Goal: Task Accomplishment & Management: Manage account settings

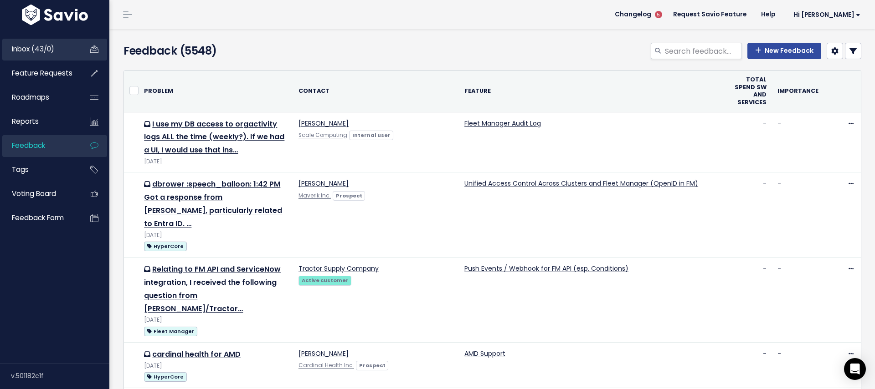
click at [29, 49] on span "Inbox (43/0)" at bounding box center [33, 49] width 42 height 10
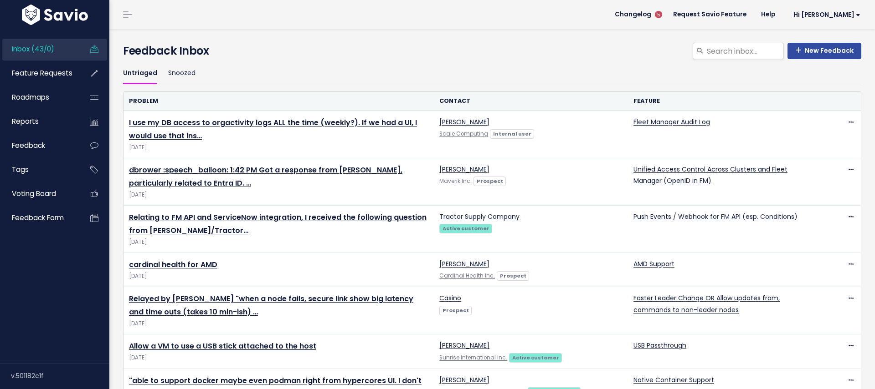
scroll to position [2, 0]
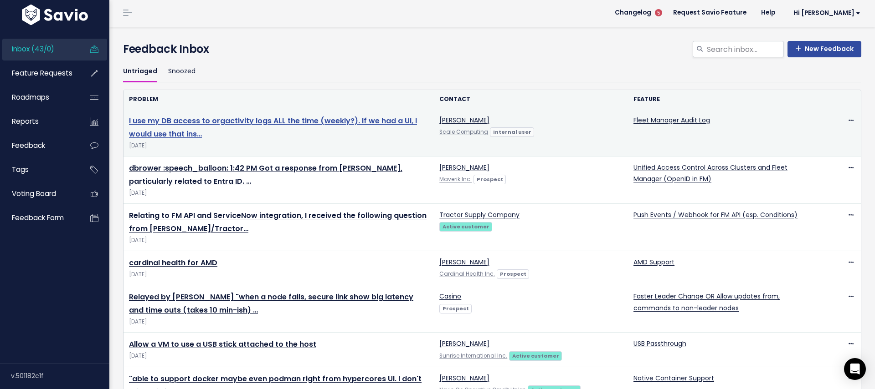
click at [168, 123] on link "I use my DB access to orgactivity logs ALL the time (weekly?). If we had a UI, …" at bounding box center [273, 128] width 288 height 24
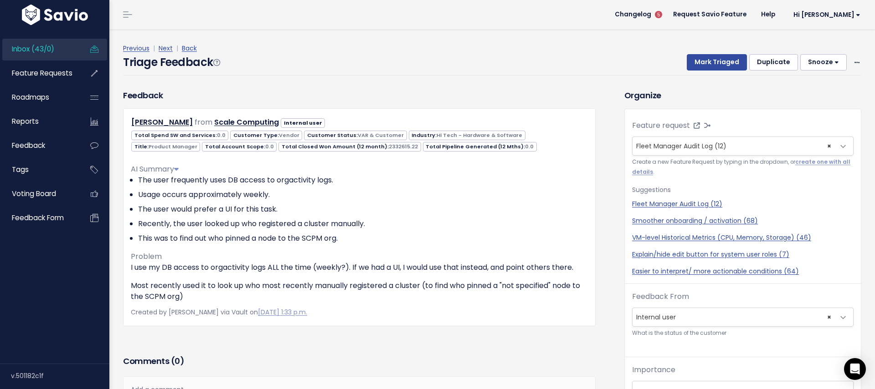
click at [445, 17] on header "Changelog 5 Request Savio Feature Help Hi Mitch Vault Settings My Settings Inte…" at bounding box center [491, 14] width 765 height 29
click at [639, 52] on div "Previous | Next | Back" at bounding box center [492, 48] width 738 height 11
click at [712, 61] on button "Mark Triaged" at bounding box center [716, 62] width 60 height 16
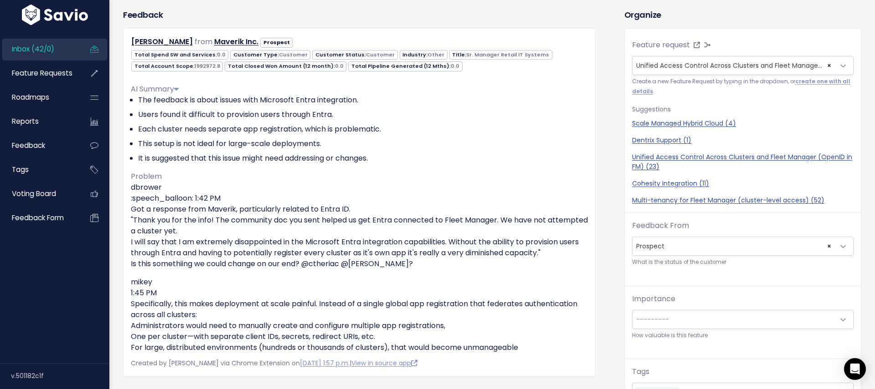
scroll to position [24, 0]
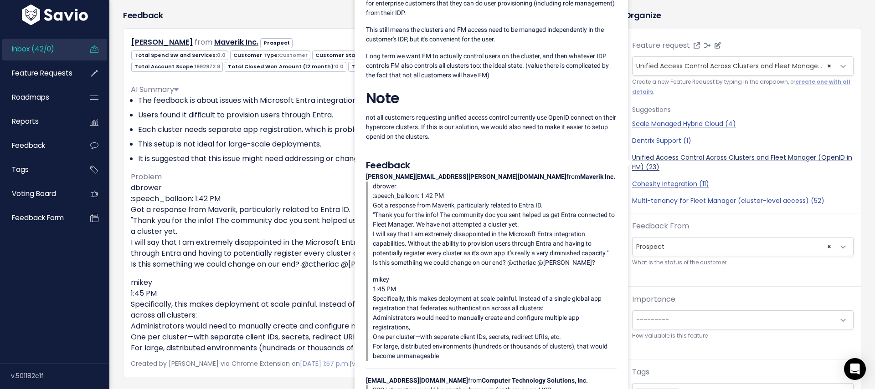
click at [666, 154] on link "Unified Access Control Across Clusters and Fleet Manager (OpenID in FM) (23)" at bounding box center [742, 162] width 221 height 19
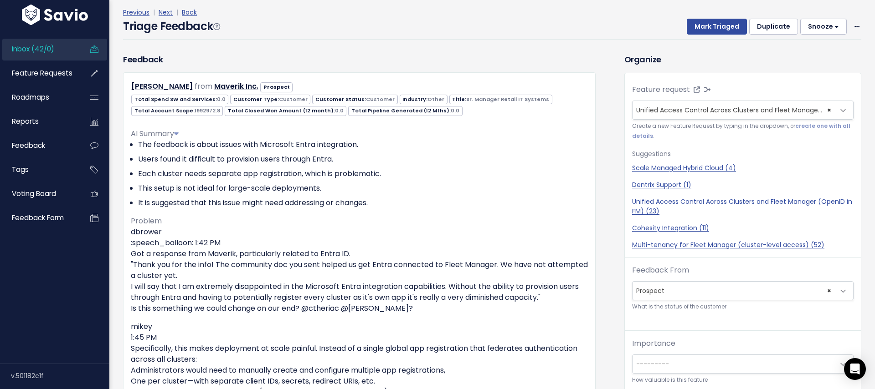
scroll to position [71, 0]
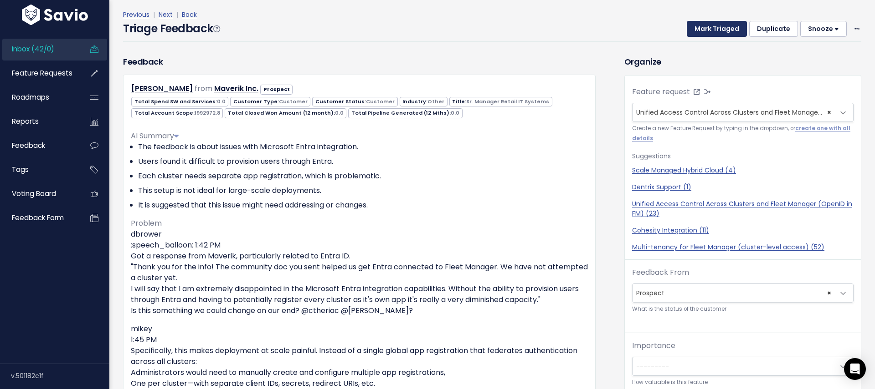
click at [706, 28] on button "Mark Triaged" at bounding box center [716, 29] width 60 height 16
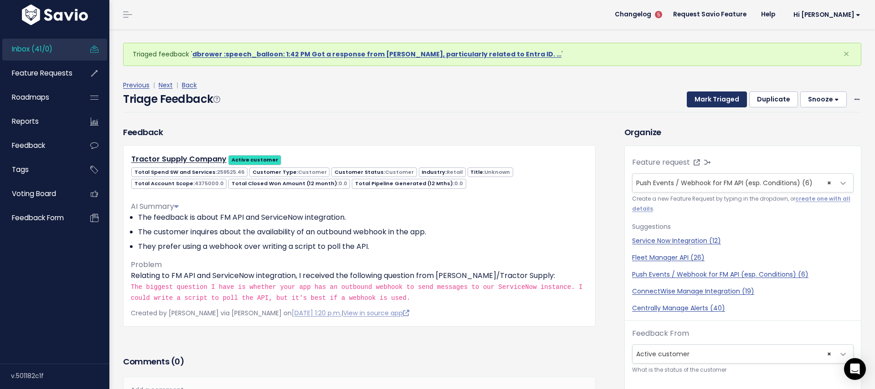
click at [713, 96] on button "Mark Triaged" at bounding box center [716, 100] width 60 height 16
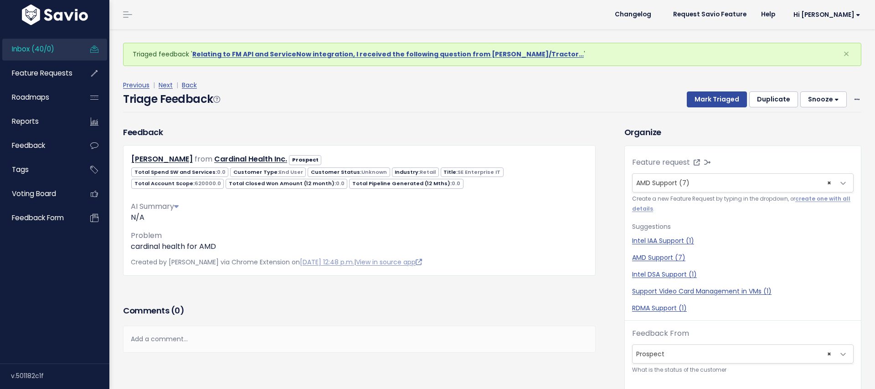
scroll to position [2, 0]
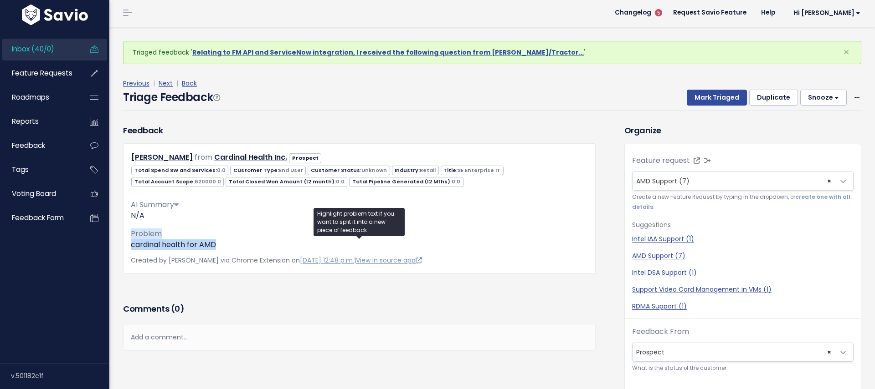
drag, startPoint x: 158, startPoint y: 236, endPoint x: 127, endPoint y: 227, distance: 31.9
click at [127, 227] on div "[PERSON_NAME] from Cardinal Health Inc. Prospect" at bounding box center [359, 208] width 472 height 130
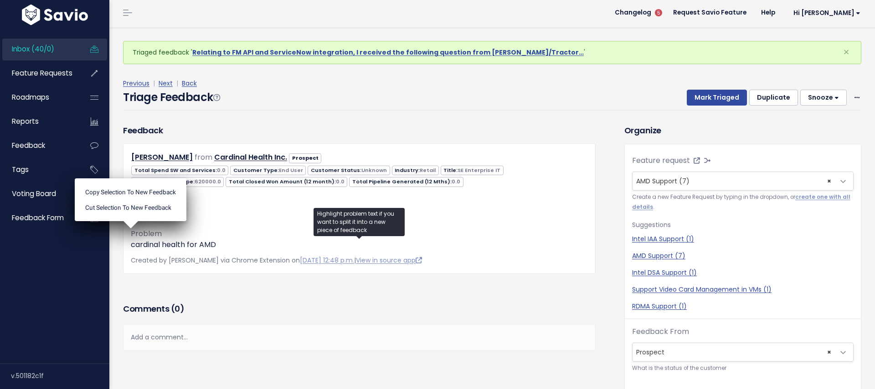
click at [294, 107] on div "Triage Feedback Mark Triaged Duplicate Snooze 1 day 3 days 7 days 14 days Edit …" at bounding box center [492, 99] width 738 height 21
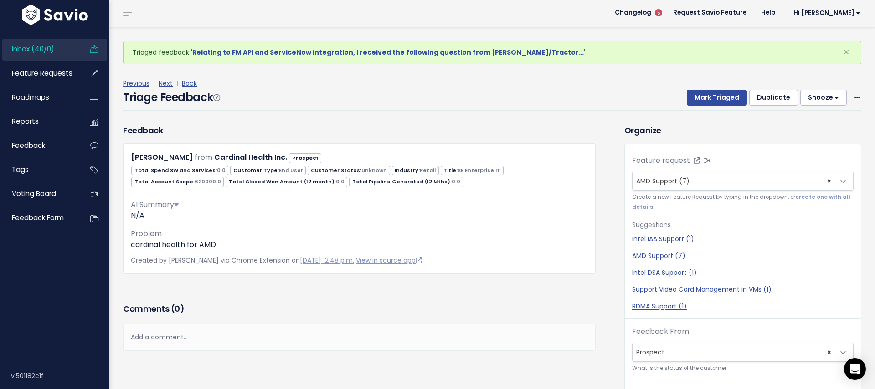
click at [613, 86] on div "Previous | Next | Back" at bounding box center [492, 83] width 738 height 11
click at [708, 97] on button "Mark Triaged" at bounding box center [716, 98] width 60 height 16
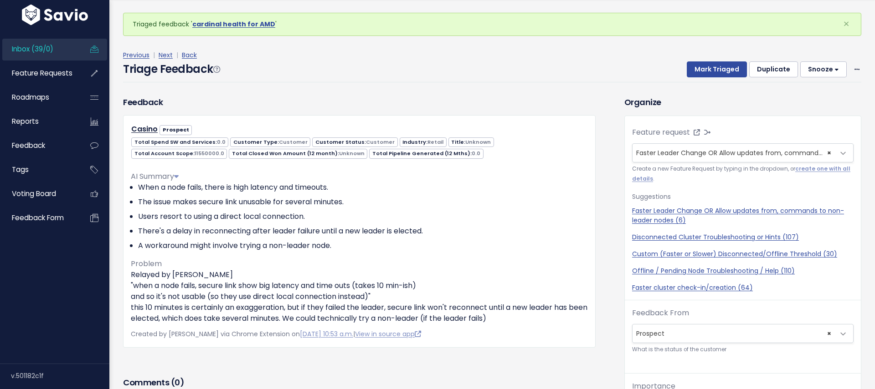
scroll to position [2, 0]
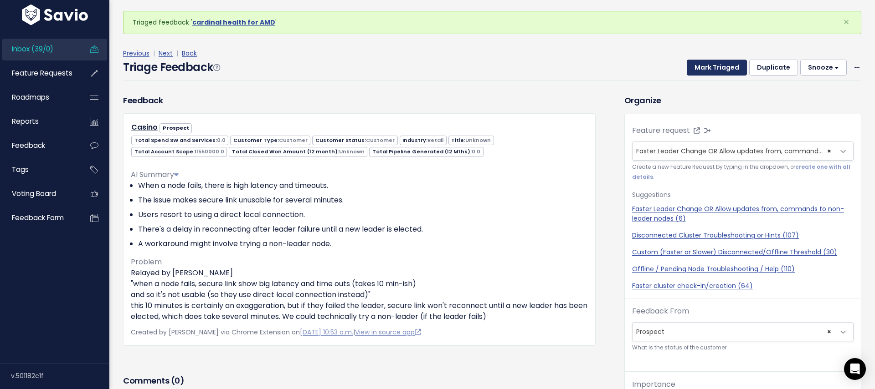
click at [715, 67] on button "Mark Triaged" at bounding box center [716, 68] width 60 height 16
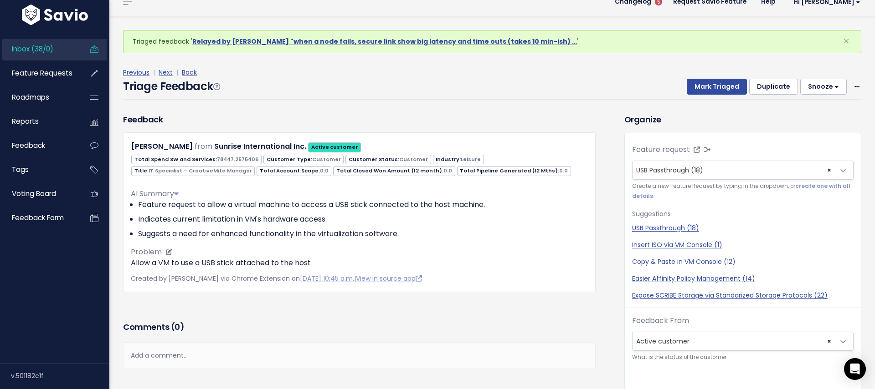
scroll to position [30, 0]
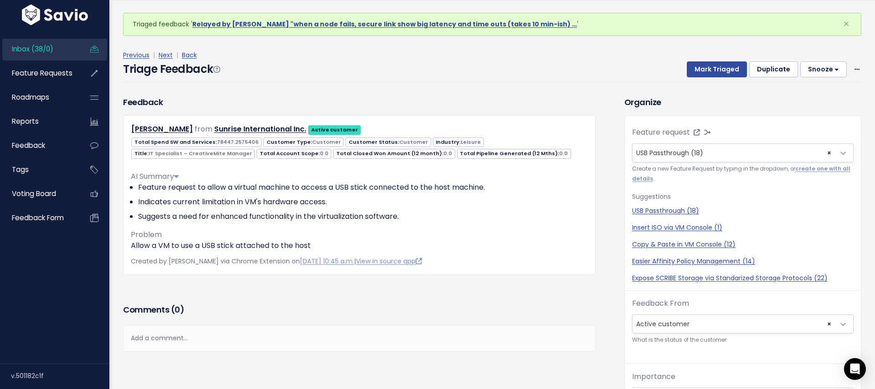
click at [261, 333] on div "Add a comment..." at bounding box center [359, 338] width 472 height 27
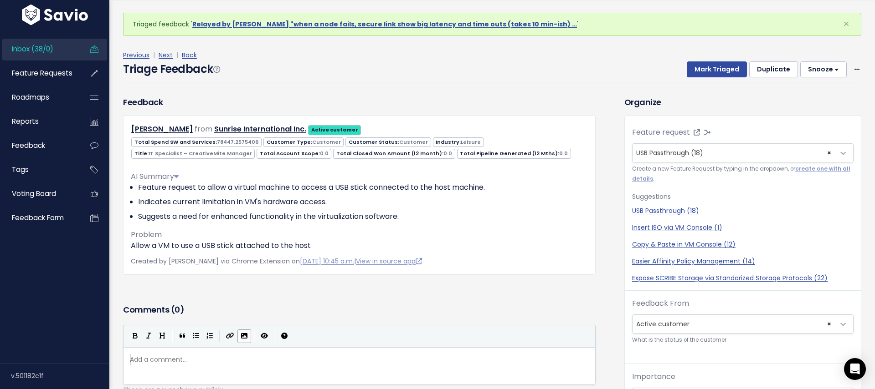
scroll to position [3, 0]
click at [175, 360] on pre "​" at bounding box center [359, 359] width 462 height 11
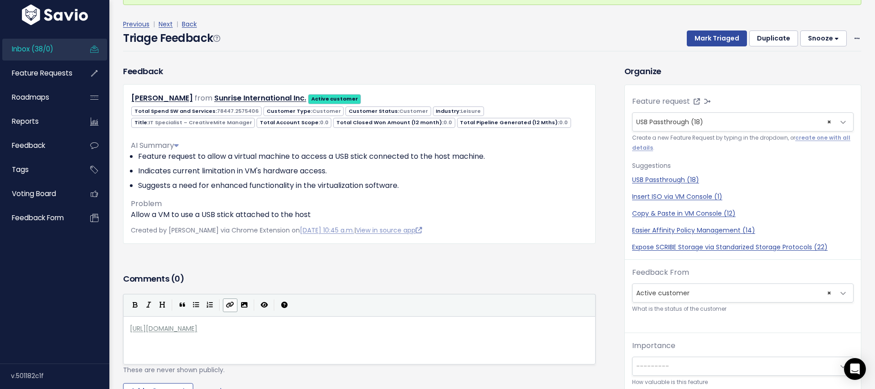
scroll to position [56, 0]
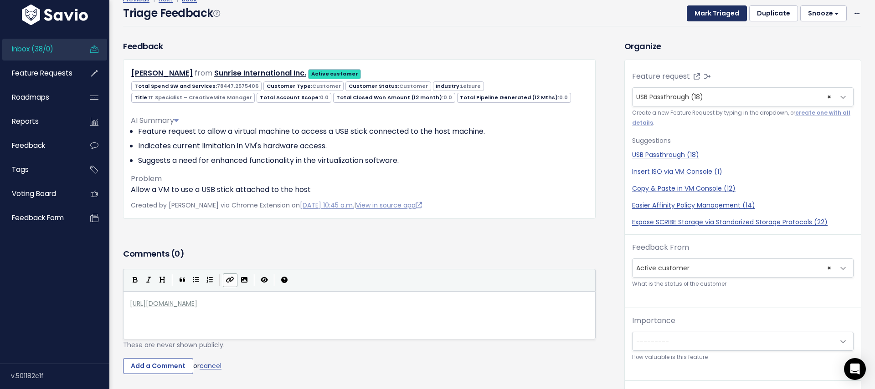
click at [715, 10] on button "Mark Triaged" at bounding box center [716, 13] width 60 height 16
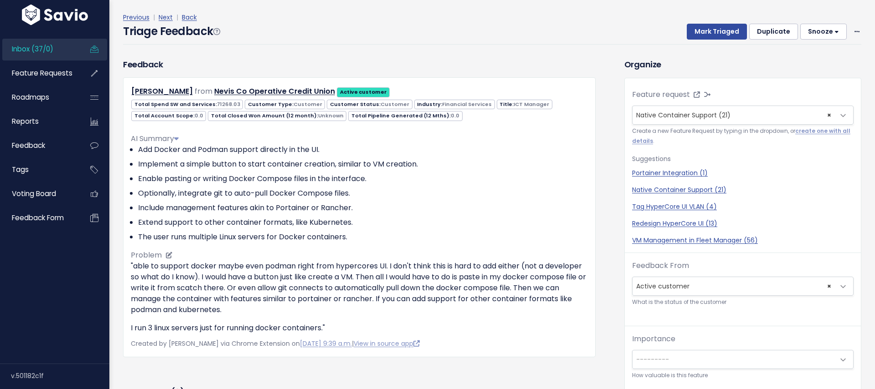
scroll to position [28, 0]
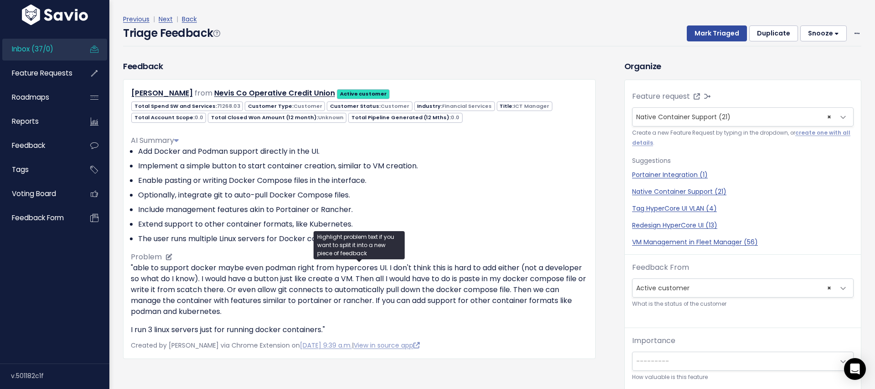
drag, startPoint x: 234, startPoint y: 291, endPoint x: 392, endPoint y: 291, distance: 158.1
click at [392, 291] on p ""able to support docker maybe even podman right from hypercores UI. I don't thi…" at bounding box center [359, 290] width 457 height 55
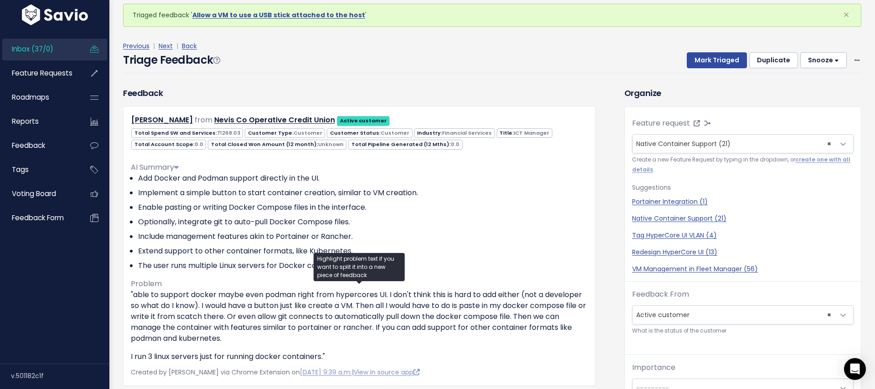
scroll to position [0, 0]
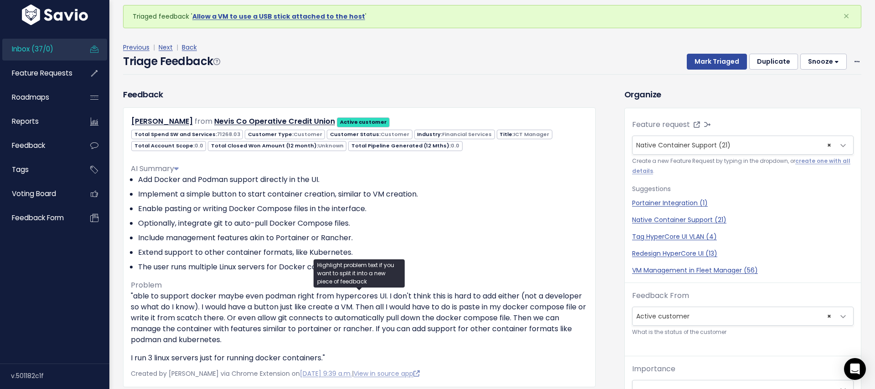
click at [562, 82] on div "Previous | Next | Back Triage Feedback Mark Triaged Duplicate Snooze 1 day 3 da…" at bounding box center [495, 58] width 745 height 60
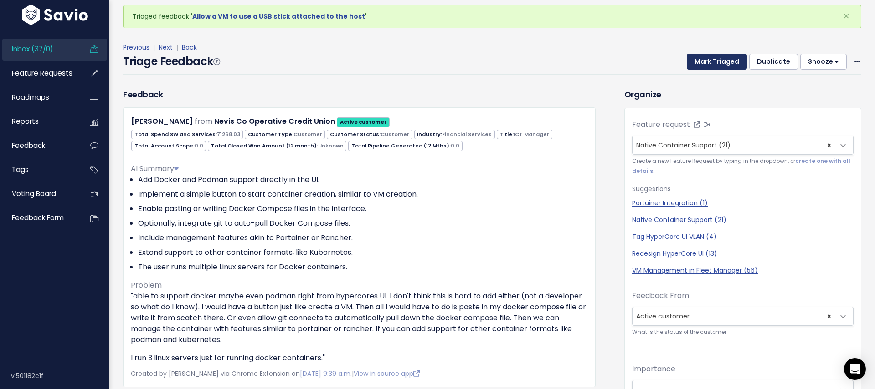
click at [716, 60] on button "Mark Triaged" at bounding box center [716, 62] width 60 height 16
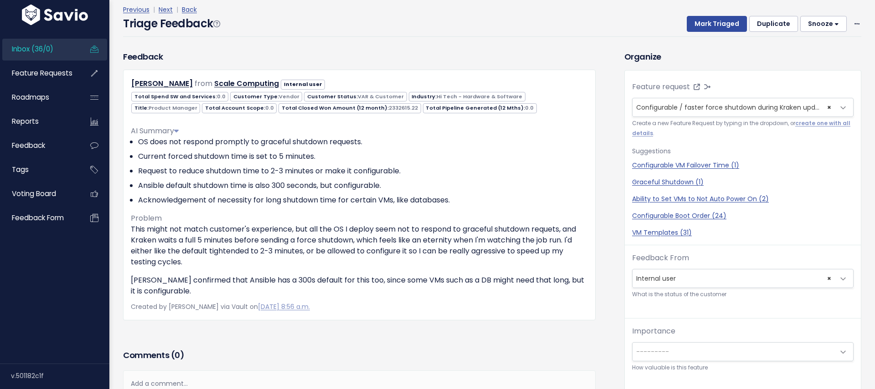
scroll to position [45, 0]
drag, startPoint x: 611, startPoint y: 32, endPoint x: 697, endPoint y: 29, distance: 85.7
click at [611, 32] on div "Triage Feedback Mark Triaged Duplicate Snooze 1 day 3 days 7 days 14 days Edit …" at bounding box center [492, 26] width 738 height 21
click at [706, 26] on button "Mark Triaged" at bounding box center [716, 24] width 60 height 16
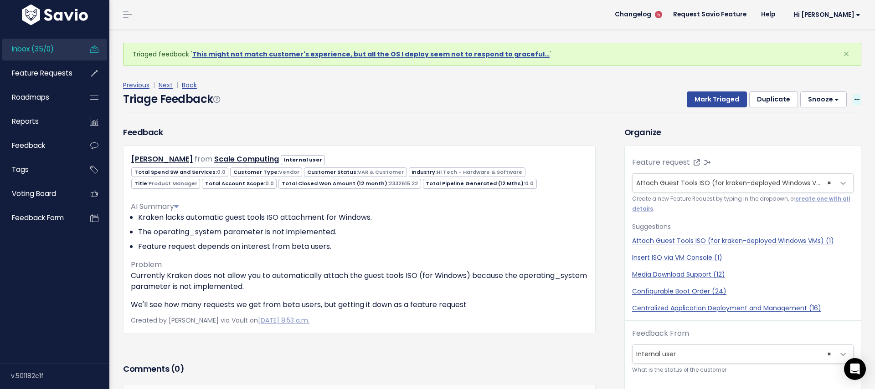
click at [856, 98] on icon at bounding box center [856, 100] width 5 height 6
click at [810, 142] on link "Delete" at bounding box center [821, 142] width 66 height 18
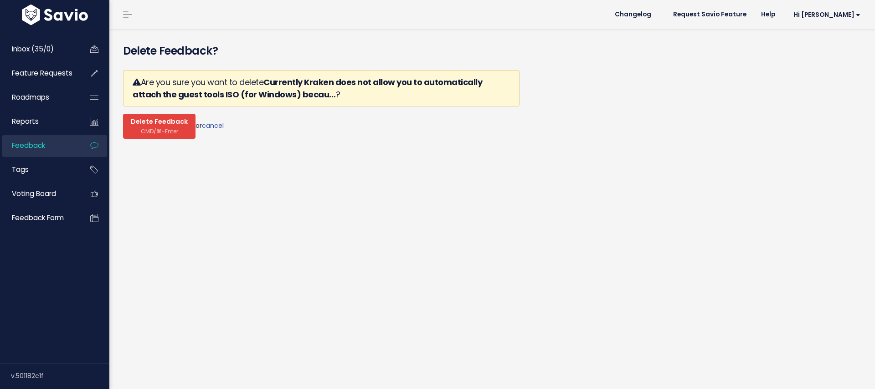
click at [167, 121] on span "Delete Feedback" at bounding box center [159, 122] width 57 height 8
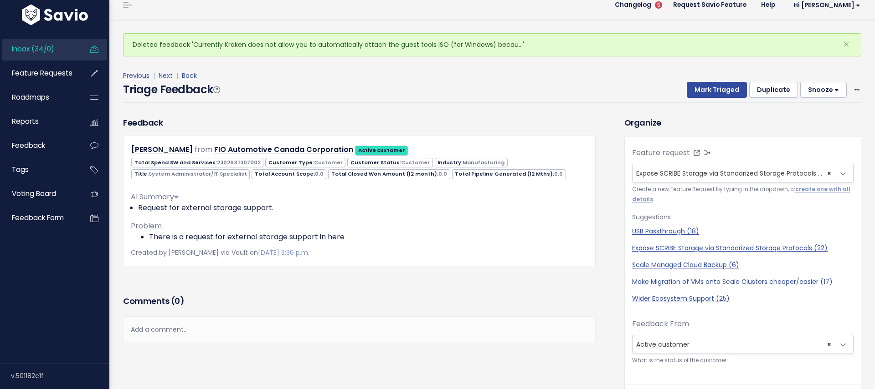
scroll to position [11, 0]
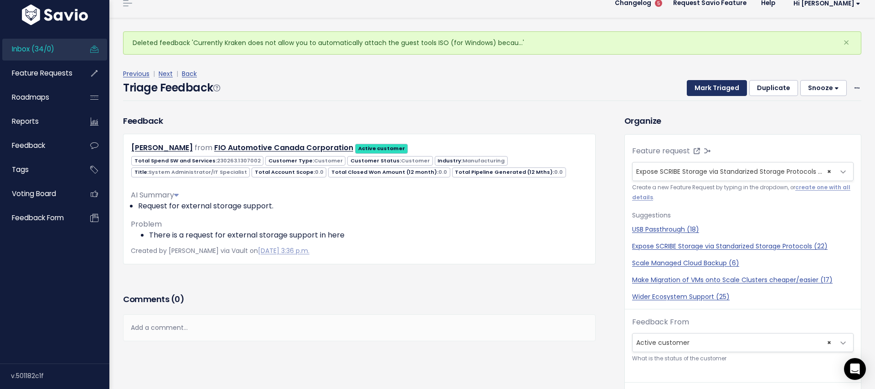
click at [713, 88] on button "Mark Triaged" at bounding box center [716, 88] width 60 height 16
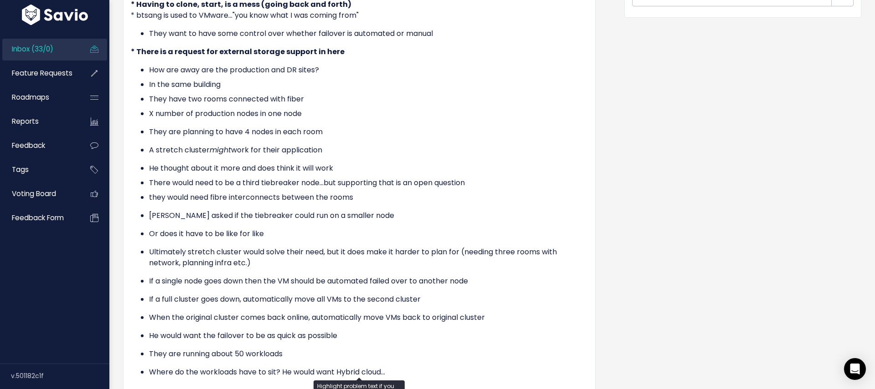
scroll to position [555, 0]
drag, startPoint x: 357, startPoint y: 150, endPoint x: 175, endPoint y: 127, distance: 183.2
click at [175, 127] on ul "How are away are the production and DR sites? In the same building They have tw…" at bounding box center [359, 221] width 457 height 313
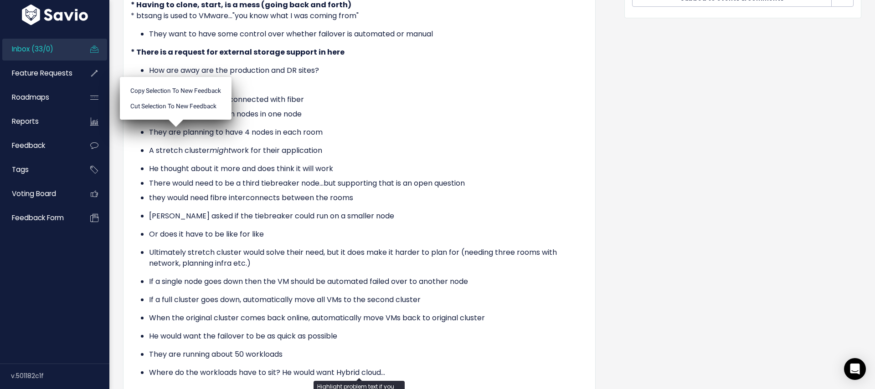
click at [286, 143] on ul "How are away are the production and DR sites? In the same building They have tw…" at bounding box center [359, 221] width 457 height 313
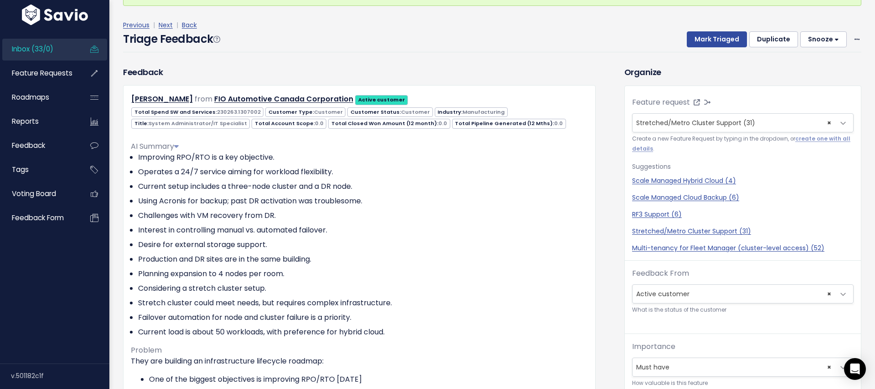
scroll to position [0, 0]
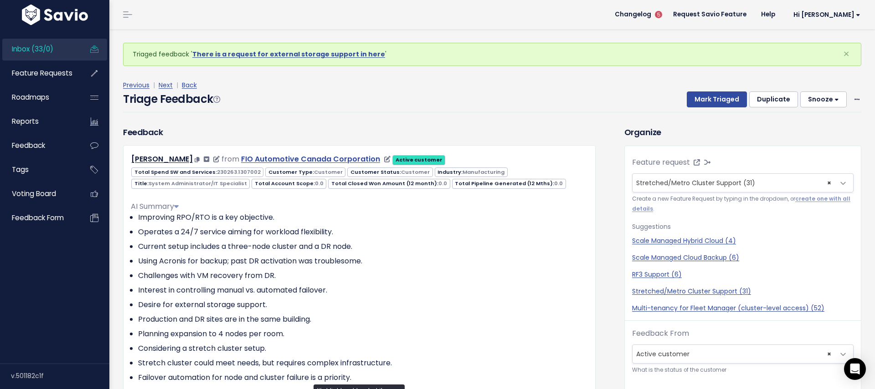
click at [247, 161] on link "FIO Automotive Canada Corporation" at bounding box center [310, 159] width 139 height 10
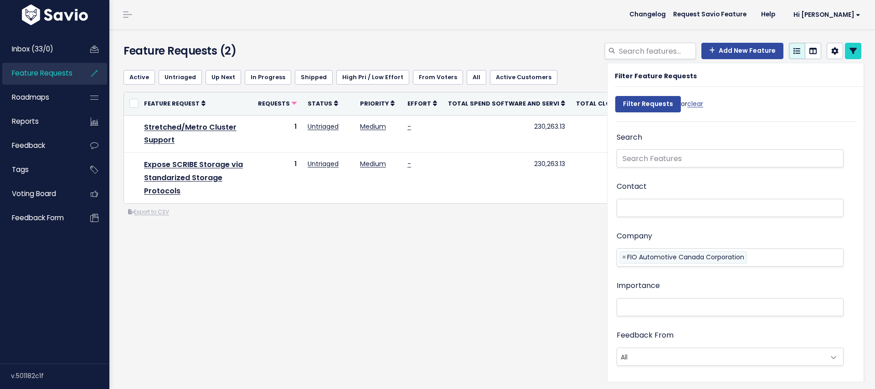
select select
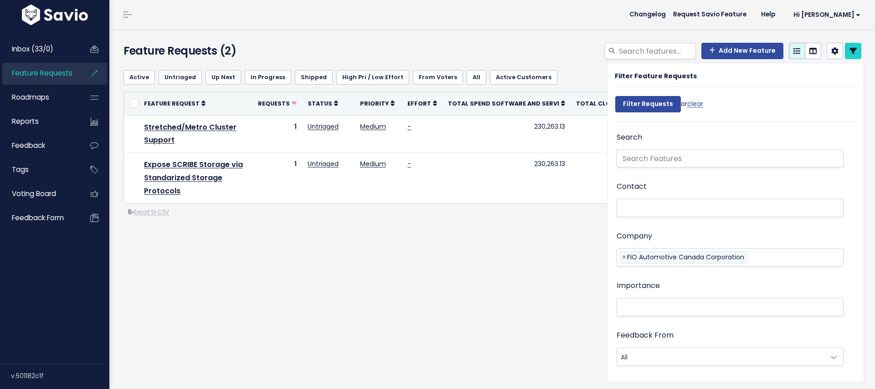
select select
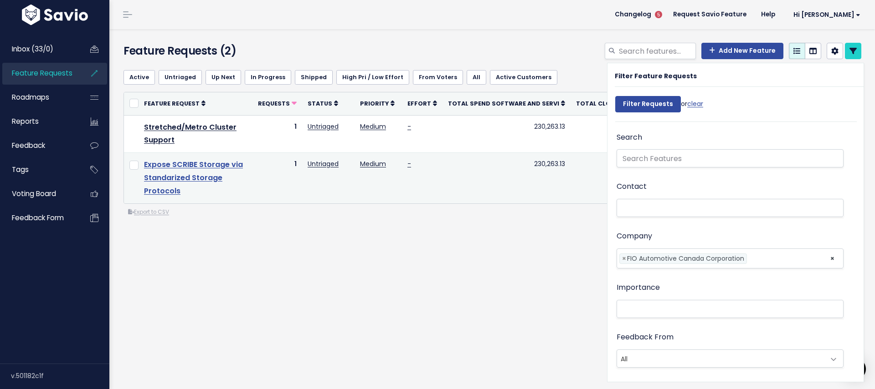
click at [175, 177] on link "Expose SCRIBE Storage via Standarized Storage Protocols" at bounding box center [193, 177] width 99 height 37
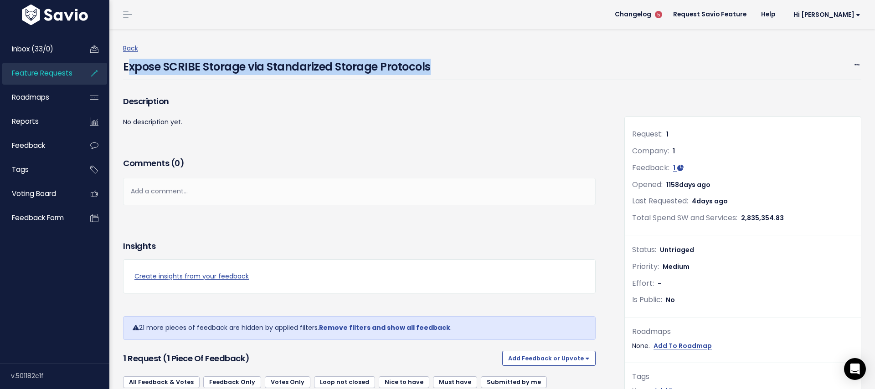
drag, startPoint x: 335, startPoint y: 61, endPoint x: 126, endPoint y: 63, distance: 209.1
click at [126, 63] on div "Expose SCRIBE Storage via Standarized Storage Protocols Edit Merge Add to Roadm…" at bounding box center [492, 67] width 738 height 26
click at [136, 67] on h4 "Expose SCRIBE Storage via Standarized Storage Protocols" at bounding box center [276, 64] width 307 height 21
drag, startPoint x: 123, startPoint y: 70, endPoint x: 501, endPoint y: 56, distance: 377.9
click at [494, 57] on div "Expose SCRIBE Storage via Standarized Storage Protocols Edit Merge Add to Roadm…" at bounding box center [492, 67] width 738 height 26
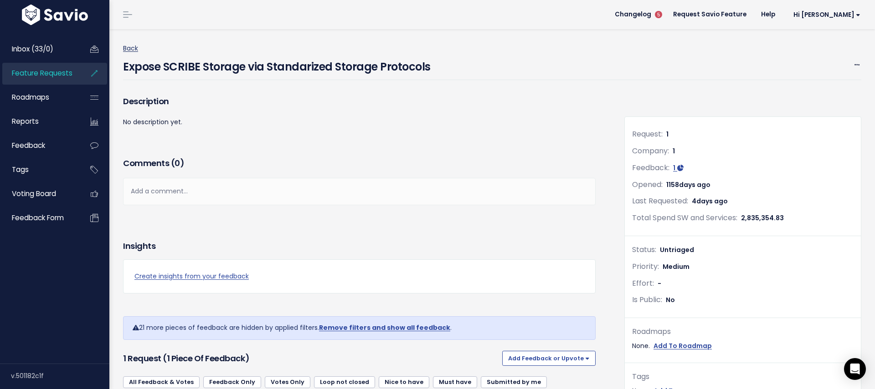
click at [133, 48] on link "Back" at bounding box center [130, 48] width 15 height 9
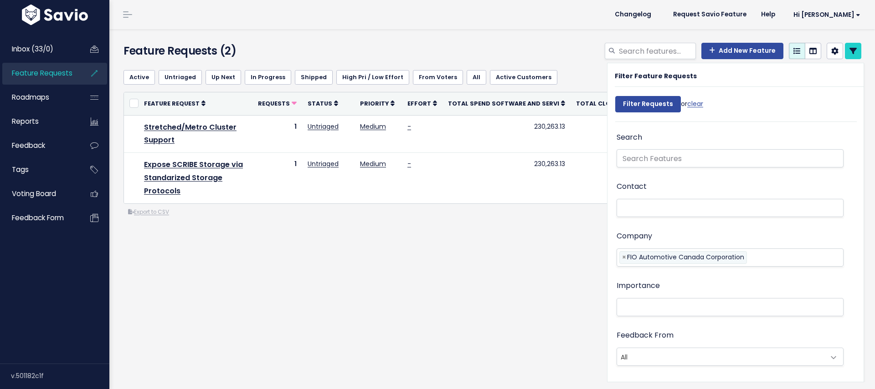
select select
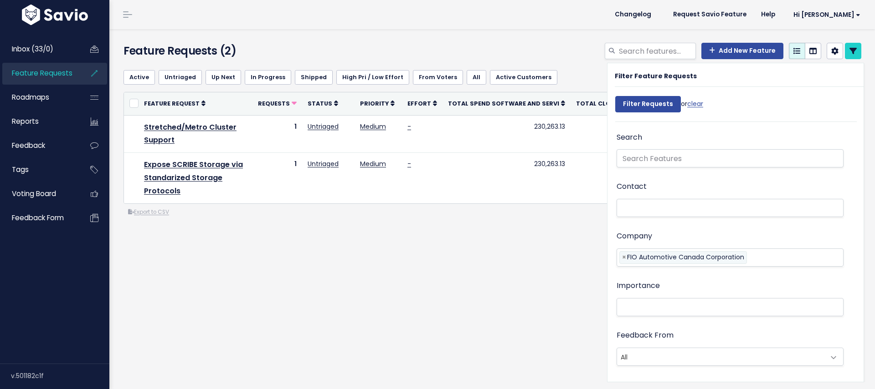
select select
click at [46, 76] on span "Feature Requests" at bounding box center [42, 73] width 61 height 10
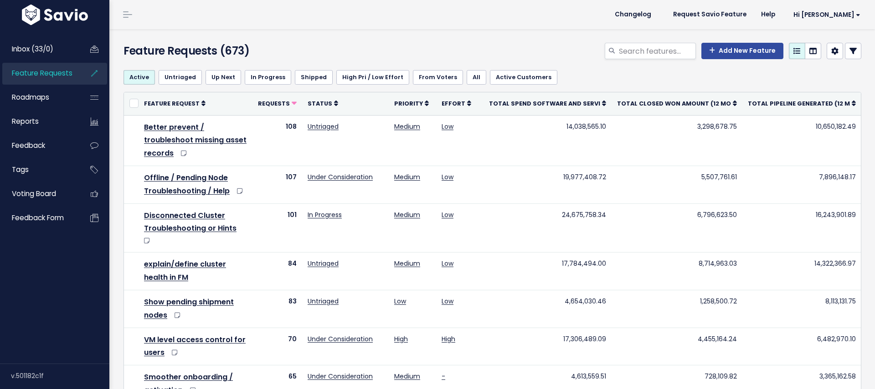
click at [184, 175] on link "Offline / Pending Node Troubleshooting / Help" at bounding box center [187, 185] width 86 height 24
click at [36, 76] on span "Feature Requests" at bounding box center [42, 73] width 61 height 10
click at [31, 45] on span "Inbox (33/0)" at bounding box center [32, 49] width 41 height 10
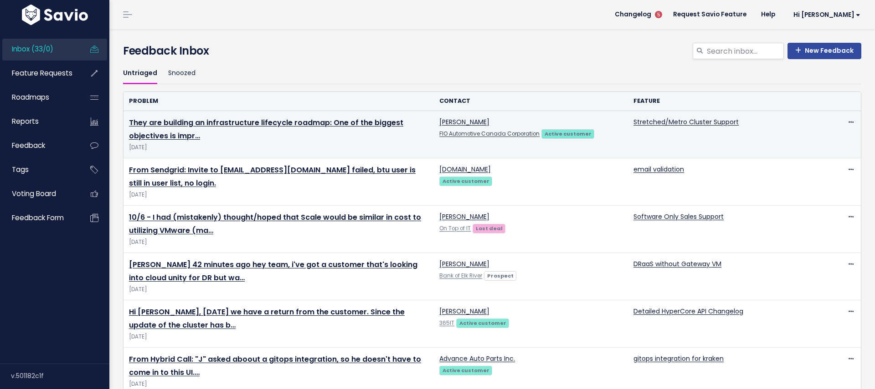
click at [477, 135] on link "FIO Automotive Canada Corporation" at bounding box center [489, 133] width 100 height 7
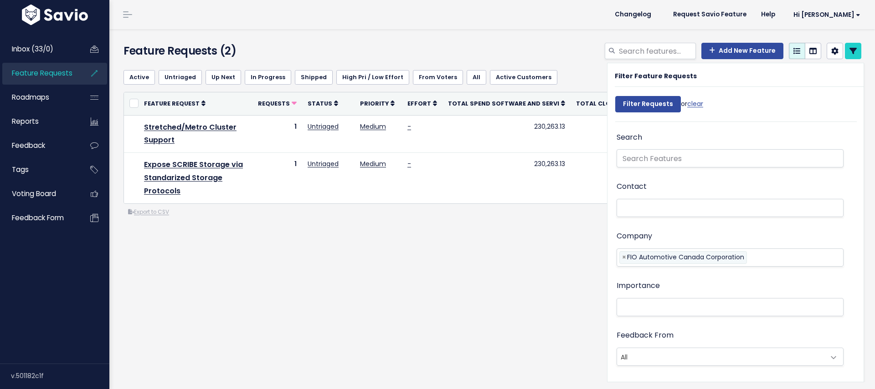
select select
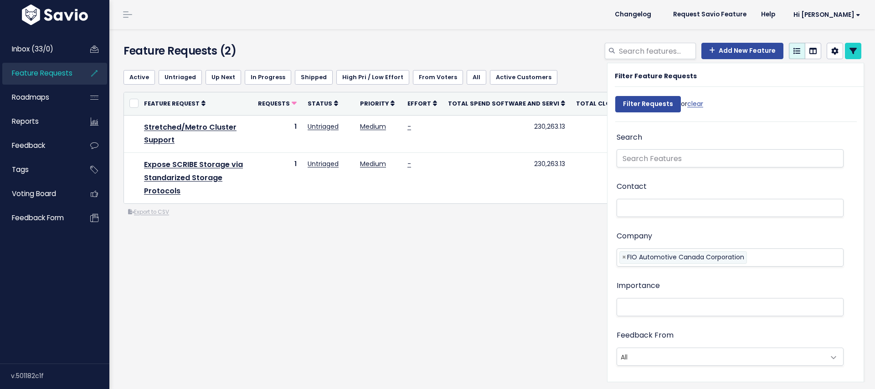
select select
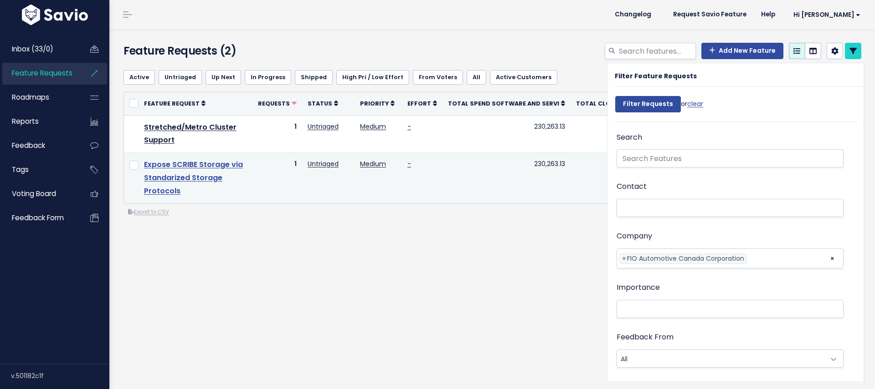
click at [156, 167] on link "Expose SCRIBE Storage via Standarized Storage Protocols" at bounding box center [193, 177] width 99 height 37
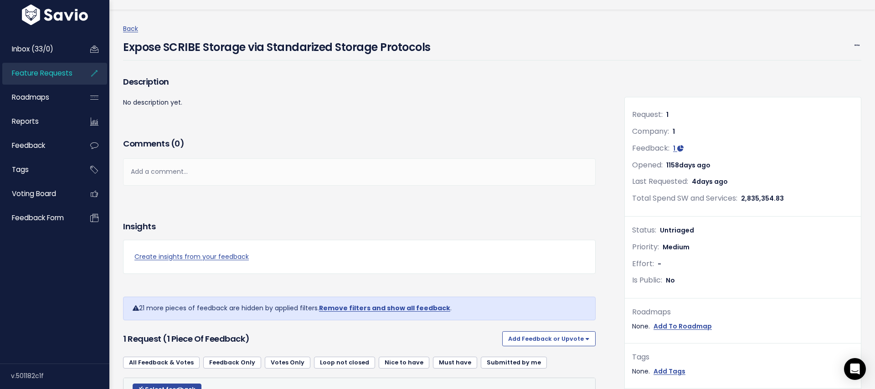
scroll to position [166, 0]
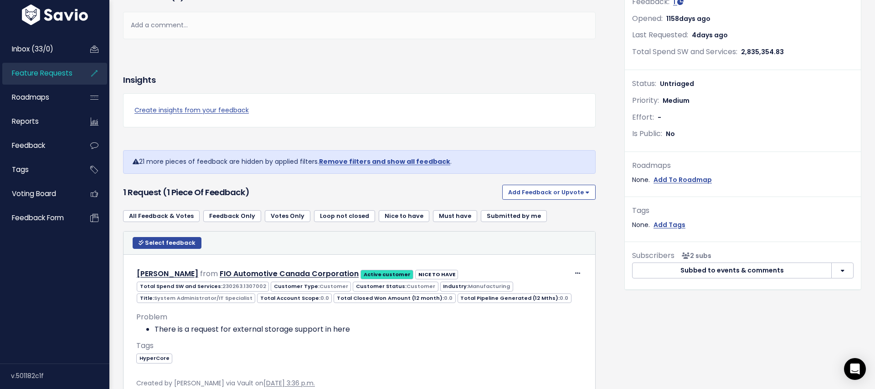
click at [359, 161] on link "Remove filters and show all feedback" at bounding box center [384, 161] width 131 height 9
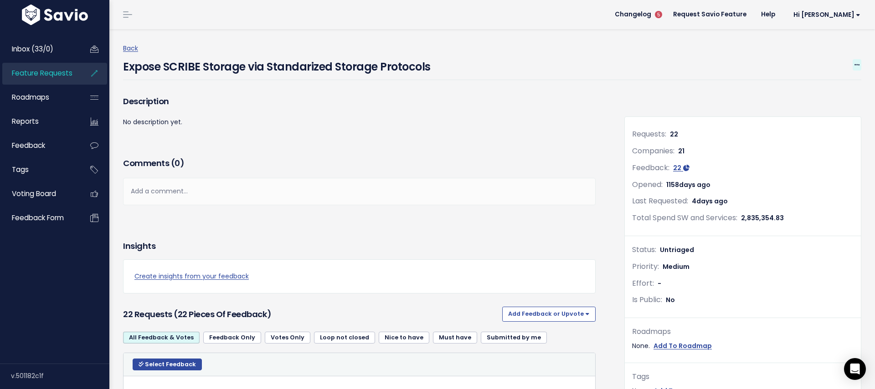
click at [857, 65] on icon at bounding box center [856, 65] width 5 height 6
click at [813, 84] on link "Edit" at bounding box center [825, 90] width 67 height 18
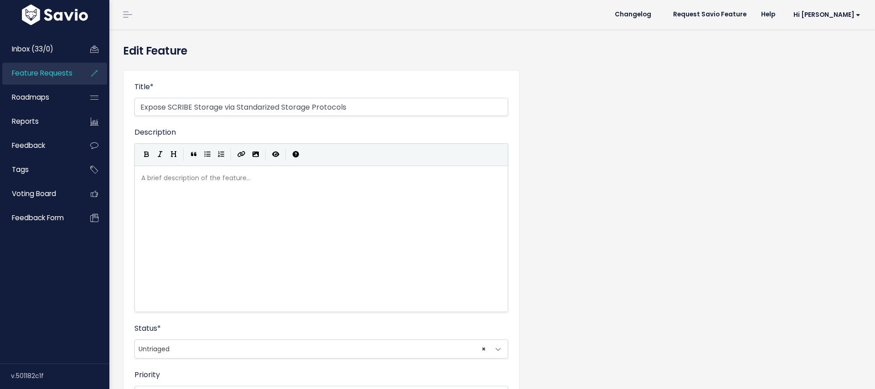
select select
click at [224, 100] on input "Expose SCRIBE Storage via Standarized Storage Protocols" at bounding box center [321, 107] width 374 height 18
click at [153, 109] on input "Support External Storage Directly" at bounding box center [321, 107] width 374 height 18
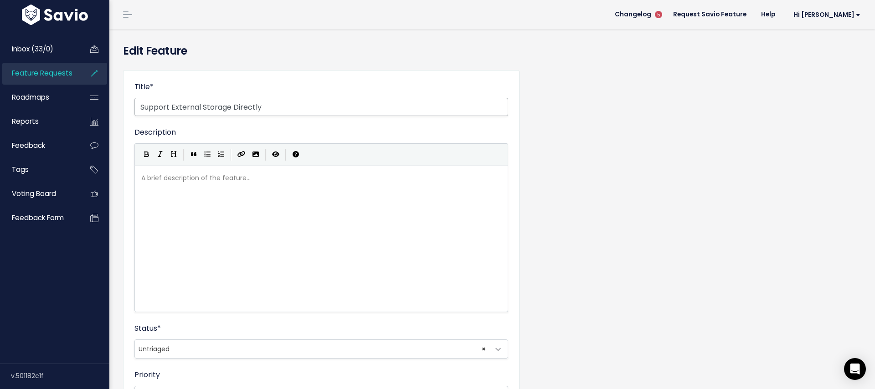
click at [153, 109] on input "Support External Storage Directly" at bounding box center [321, 107] width 374 height 18
click at [284, 114] on input "Connect to External Storage Directly" at bounding box center [321, 107] width 374 height 18
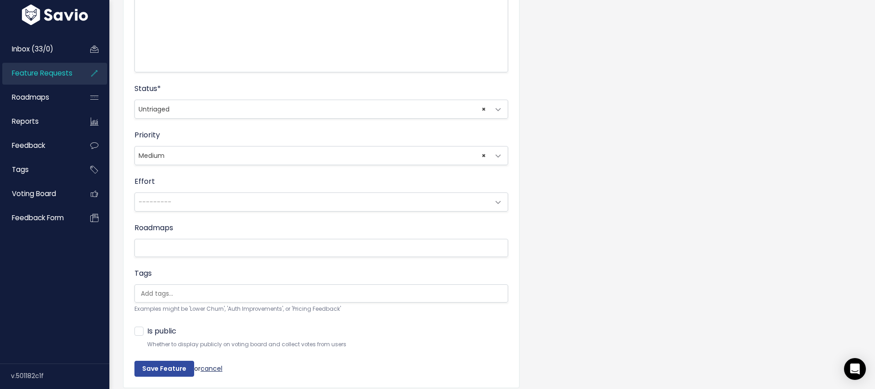
scroll to position [275, 0]
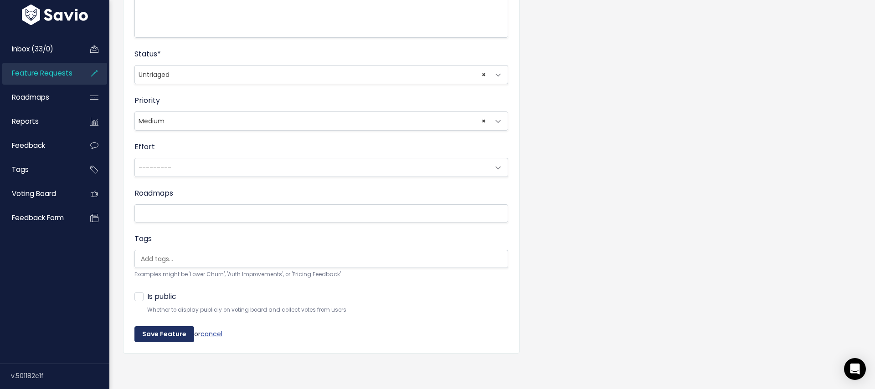
type input "Connect to External Storage Directly from HyperCore"
click at [164, 336] on input "Save Feature" at bounding box center [164, 335] width 60 height 16
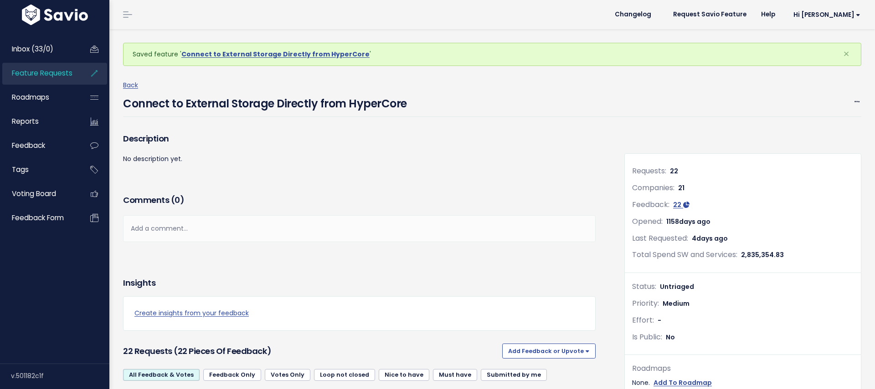
click at [43, 50] on span "Inbox (33/0)" at bounding box center [32, 49] width 41 height 10
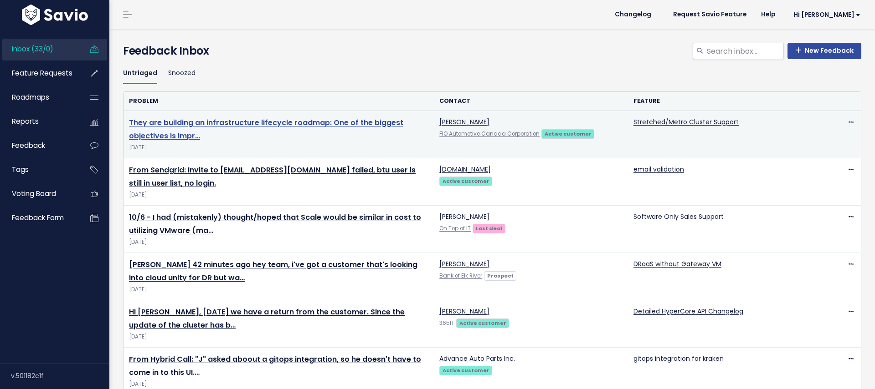
click at [316, 123] on link "They are building an infrastructure lifecycle roadmap: One of the biggest objec…" at bounding box center [266, 130] width 274 height 24
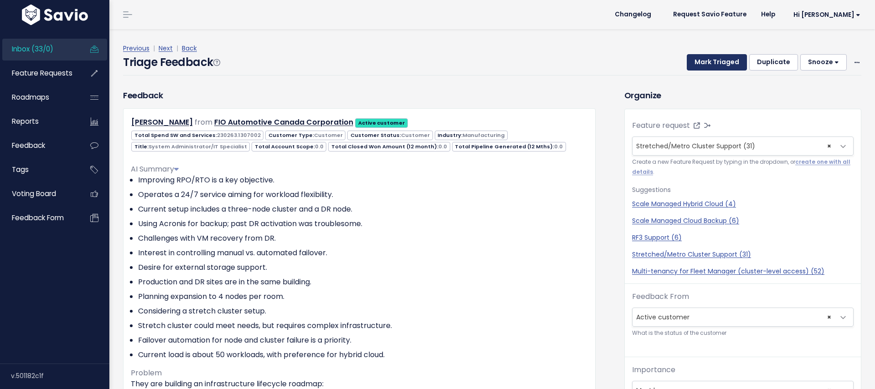
click at [727, 59] on button "Mark Triaged" at bounding box center [716, 62] width 60 height 16
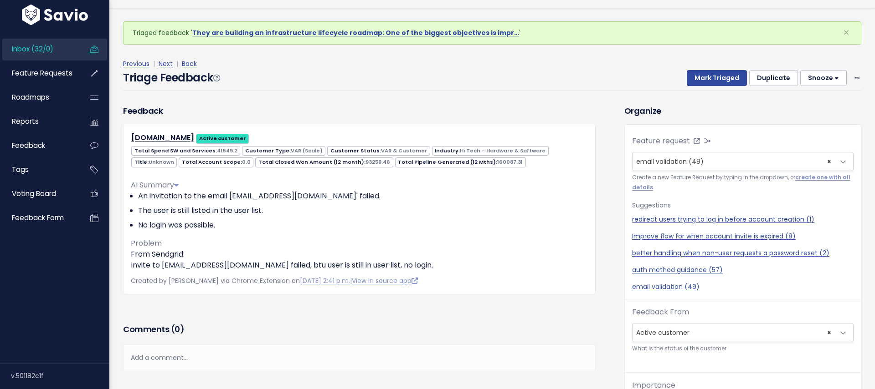
scroll to position [23, 0]
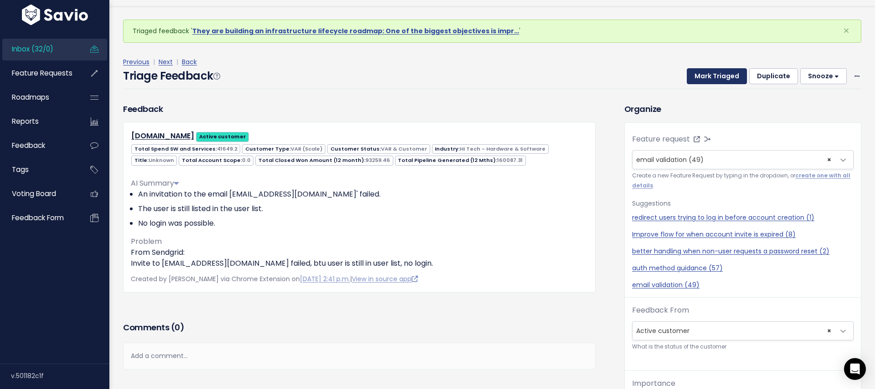
click at [710, 79] on button "Mark Triaged" at bounding box center [716, 76] width 60 height 16
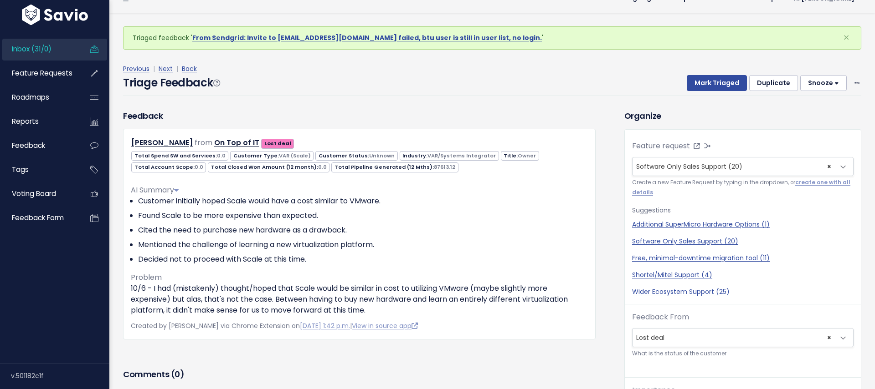
scroll to position [30, 0]
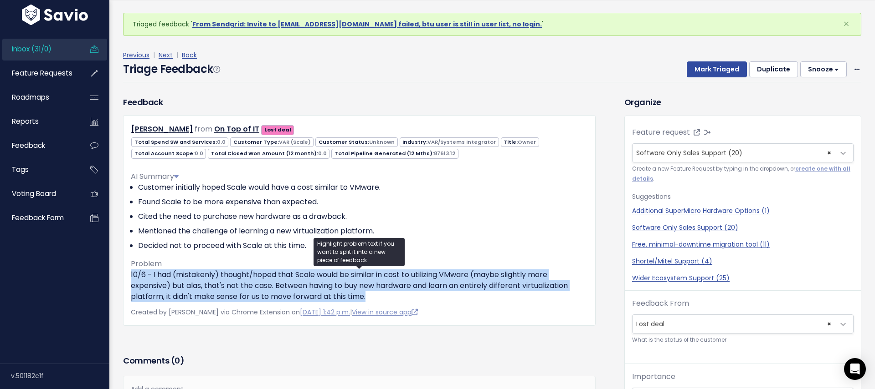
drag, startPoint x: 343, startPoint y: 286, endPoint x: 127, endPoint y: 272, distance: 216.8
click at [127, 272] on div "Alex Liebekind from On Top of IT Lost deal" at bounding box center [359, 220] width 472 height 210
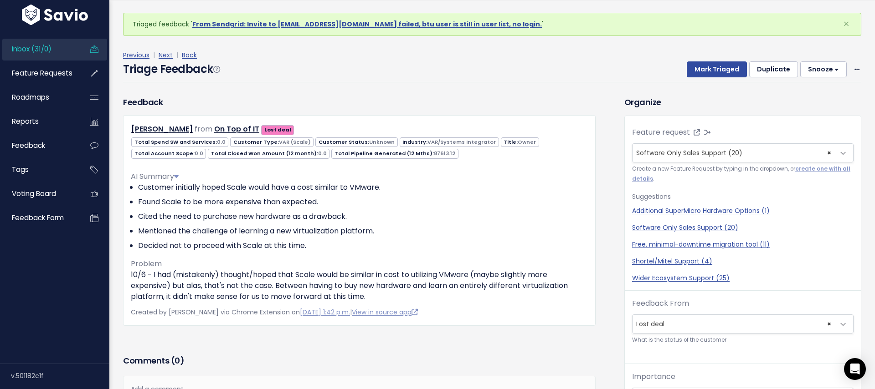
click at [494, 84] on div "Previous | Next | Back Triage Feedback Mark Triaged Duplicate Snooze 1 day 3 da…" at bounding box center [495, 66] width 745 height 60
click at [711, 71] on button "Mark Triaged" at bounding box center [716, 69] width 60 height 16
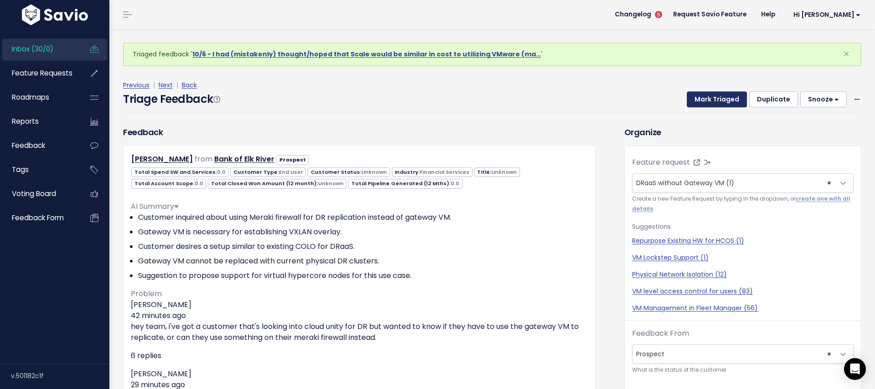
click at [712, 100] on button "Mark Triaged" at bounding box center [716, 100] width 60 height 16
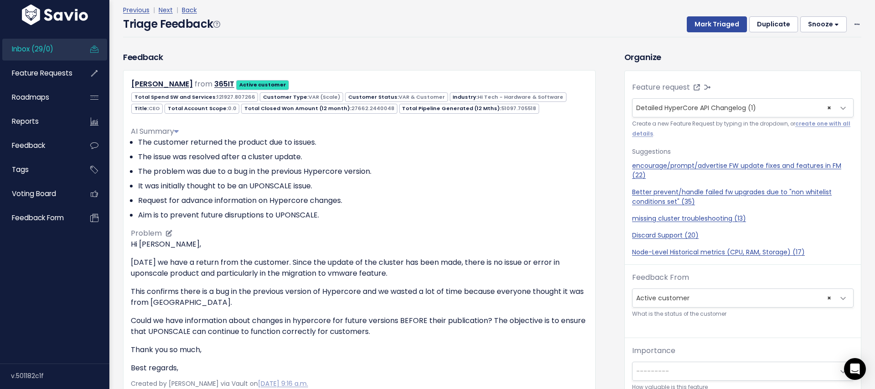
scroll to position [4, 0]
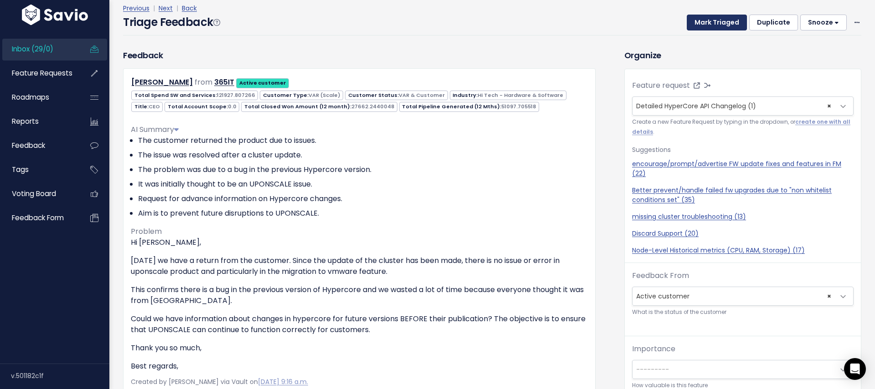
click at [725, 19] on button "Mark Triaged" at bounding box center [716, 23] width 60 height 16
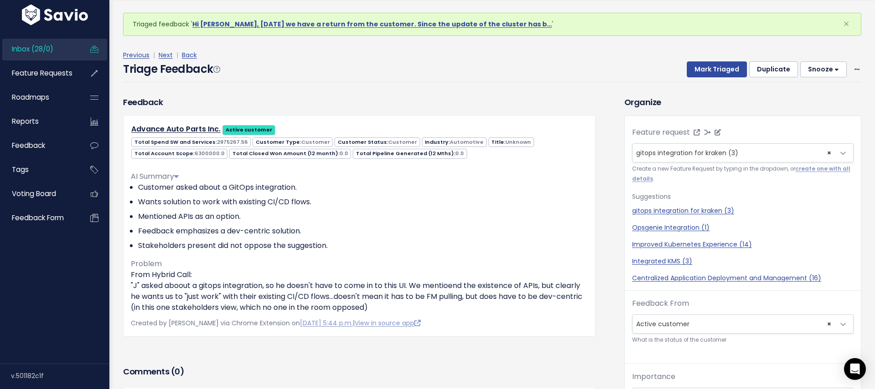
scroll to position [2, 0]
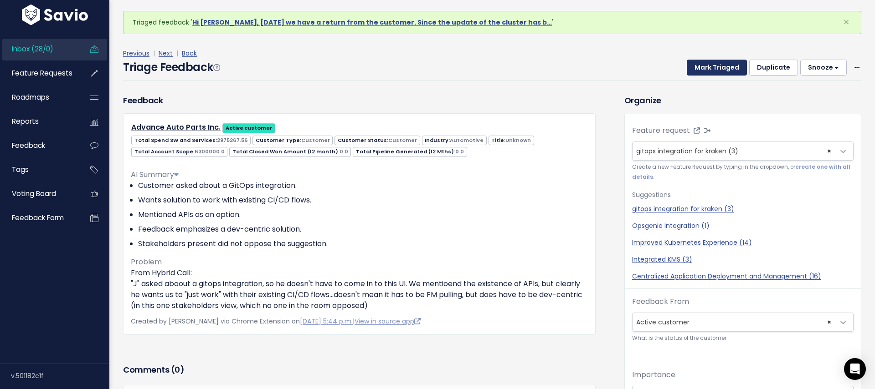
click at [715, 63] on button "Mark Triaged" at bounding box center [716, 68] width 60 height 16
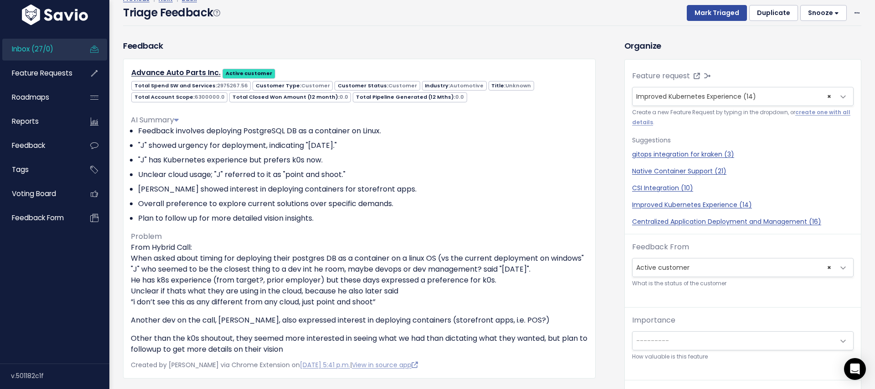
scroll to position [81, 0]
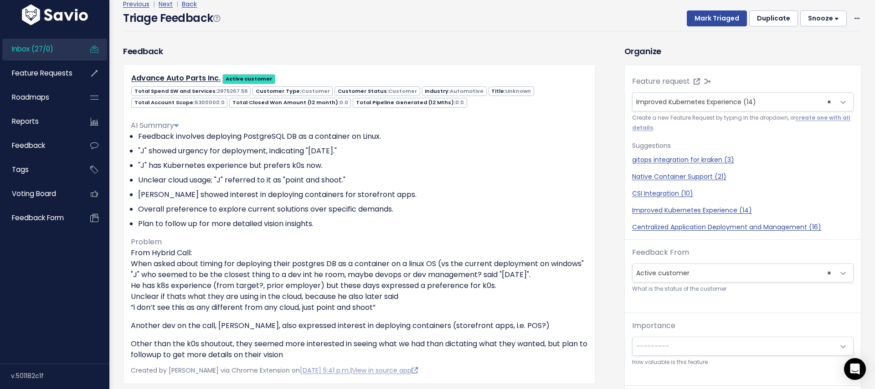
drag, startPoint x: 625, startPoint y: 49, endPoint x: 675, endPoint y: 51, distance: 49.7
click at [675, 51] on h3 "Organize" at bounding box center [742, 51] width 237 height 12
drag, startPoint x: 596, startPoint y: 26, endPoint x: 611, endPoint y: 26, distance: 14.6
click at [596, 26] on div "Triage Feedback Mark Triaged Duplicate Snooze 1 day 3 days 7 days 14 days Edit …" at bounding box center [492, 20] width 738 height 21
click at [613, 20] on div "Triage Feedback Mark Triaged Duplicate Snooze 1 day 3 days 7 days 14 days Edit …" at bounding box center [492, 20] width 738 height 21
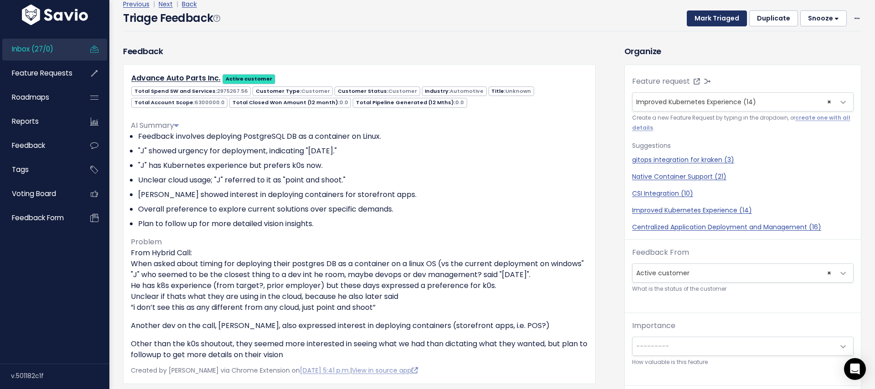
click at [707, 17] on button "Mark Triaged" at bounding box center [716, 18] width 60 height 16
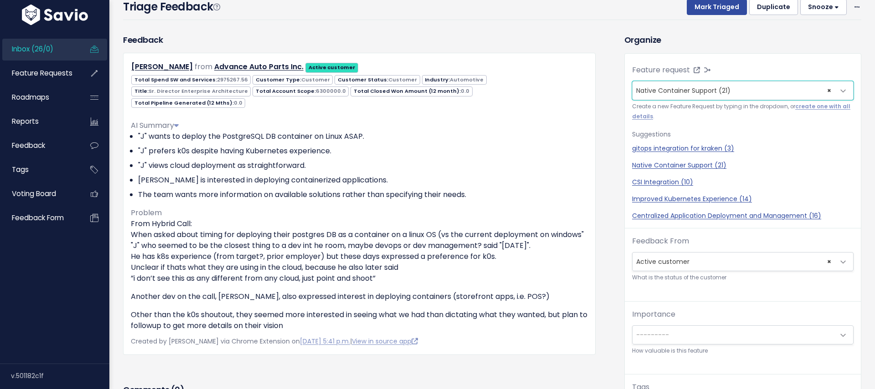
scroll to position [91, 0]
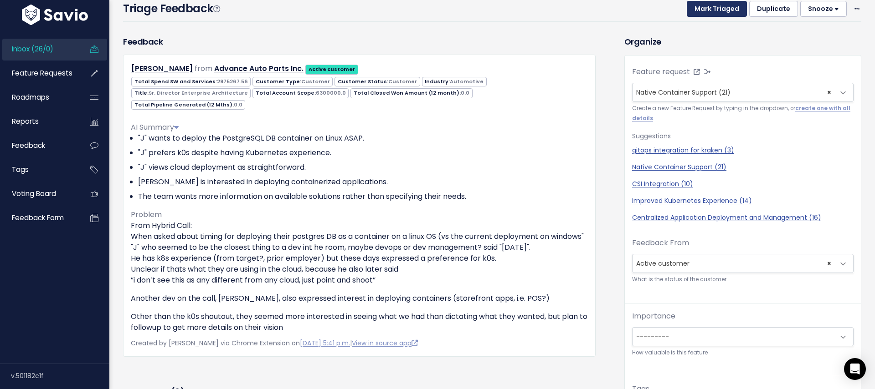
click at [706, 9] on button "Mark Triaged" at bounding box center [716, 9] width 60 height 16
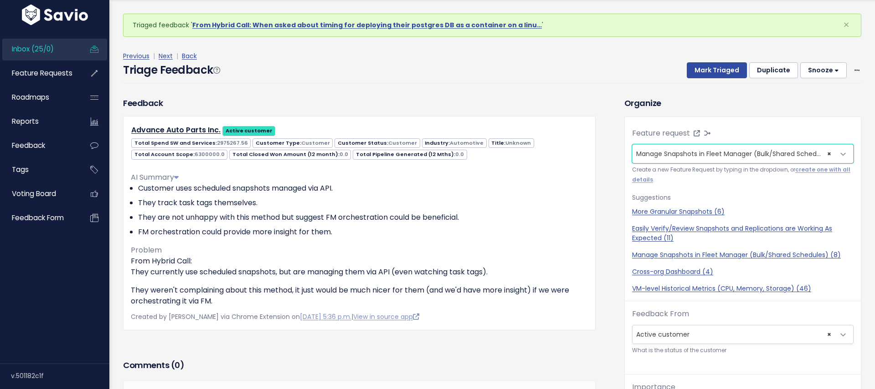
scroll to position [30, 0]
click at [718, 73] on button "Mark Triaged" at bounding box center [716, 69] width 60 height 16
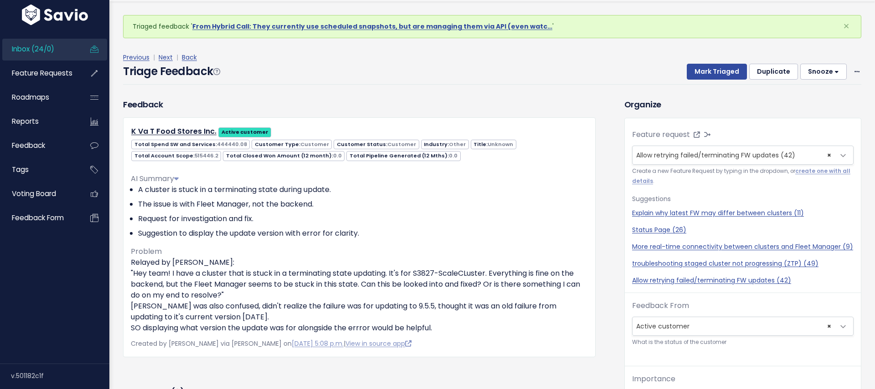
scroll to position [30, 0]
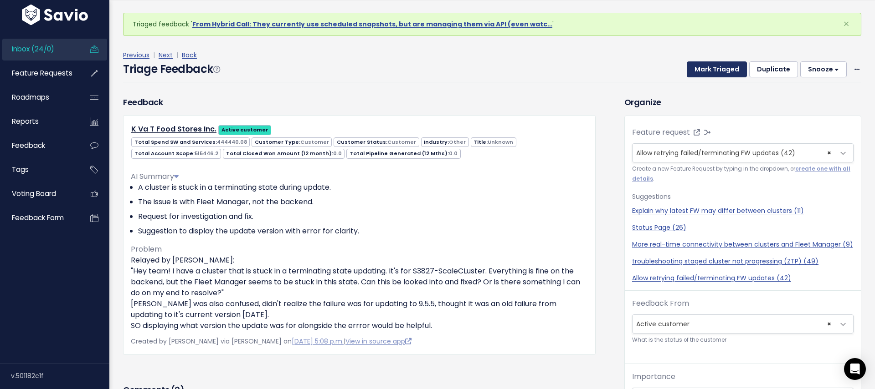
click at [717, 67] on button "Mark Triaged" at bounding box center [716, 69] width 60 height 16
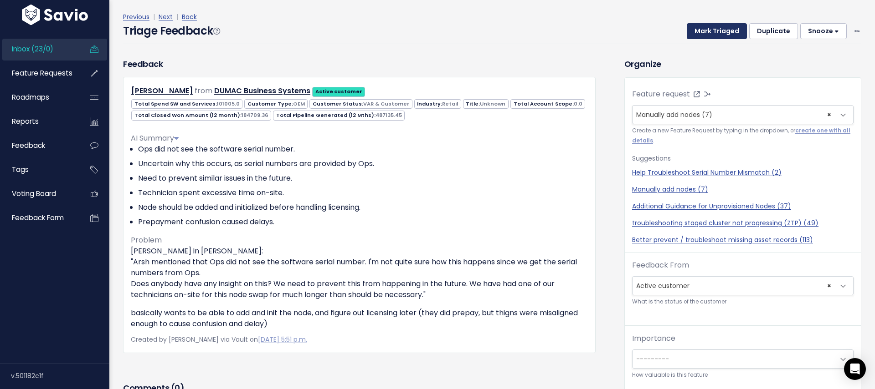
click at [719, 28] on button "Mark Triaged" at bounding box center [716, 31] width 60 height 16
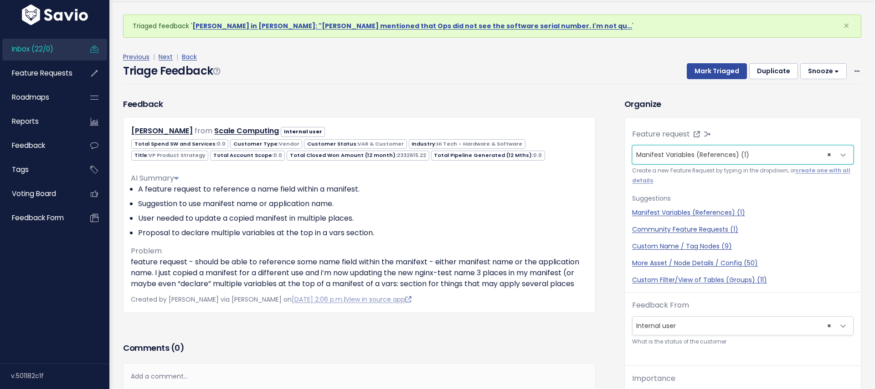
scroll to position [30, 0]
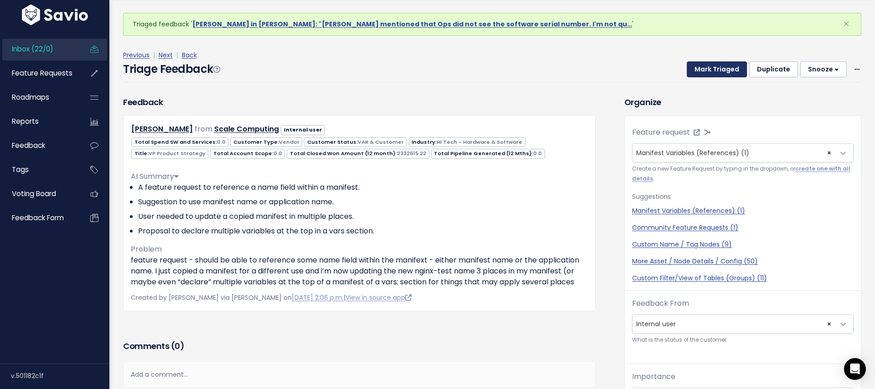
click at [721, 69] on button "Mark Triaged" at bounding box center [716, 69] width 60 height 16
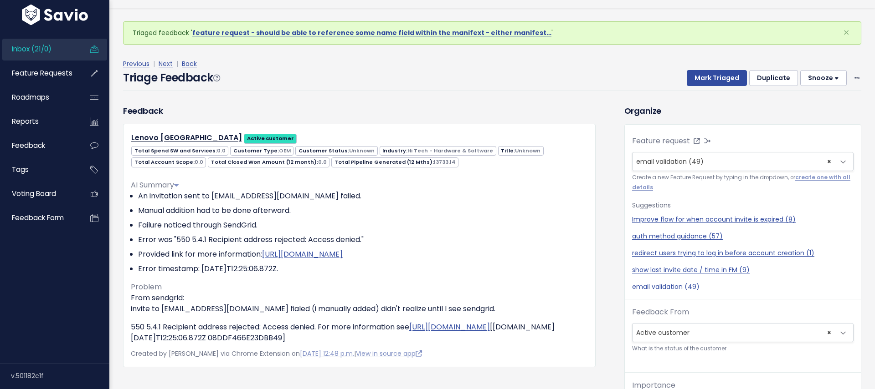
scroll to position [30, 0]
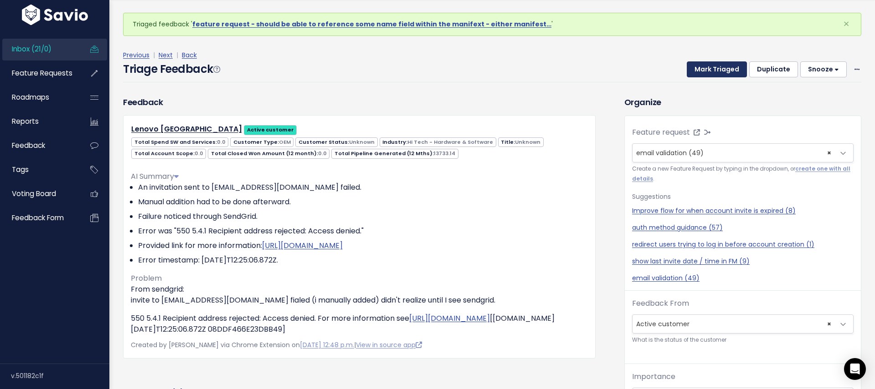
click at [710, 67] on button "Mark Triaged" at bounding box center [716, 69] width 60 height 16
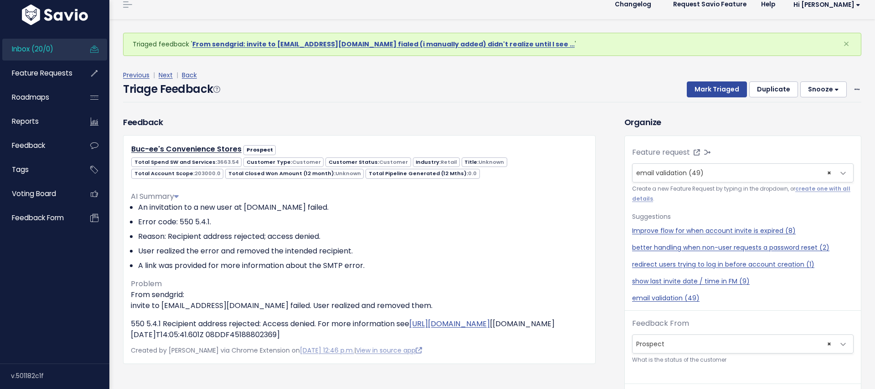
scroll to position [30, 0]
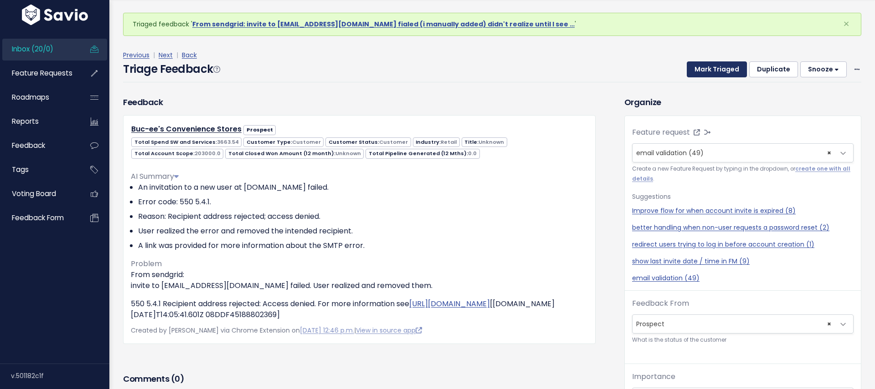
click at [712, 67] on button "Mark Triaged" at bounding box center [716, 69] width 60 height 16
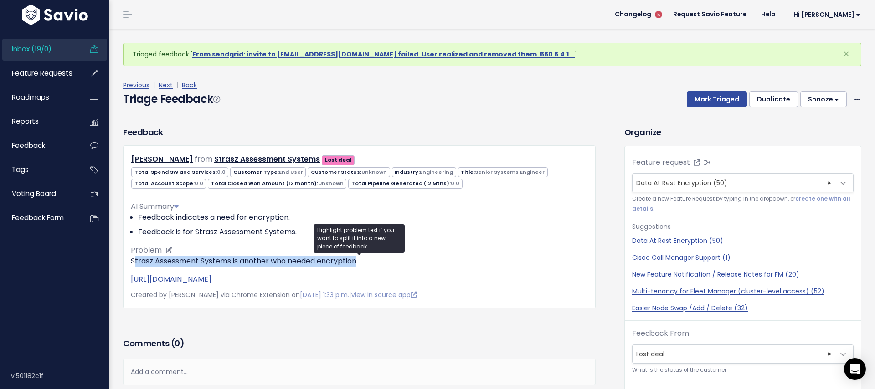
drag, startPoint x: 362, startPoint y: 263, endPoint x: 134, endPoint y: 260, distance: 227.8
click at [134, 260] on p "Strasz Assessment Systems is another who needed encryption" at bounding box center [359, 261] width 457 height 11
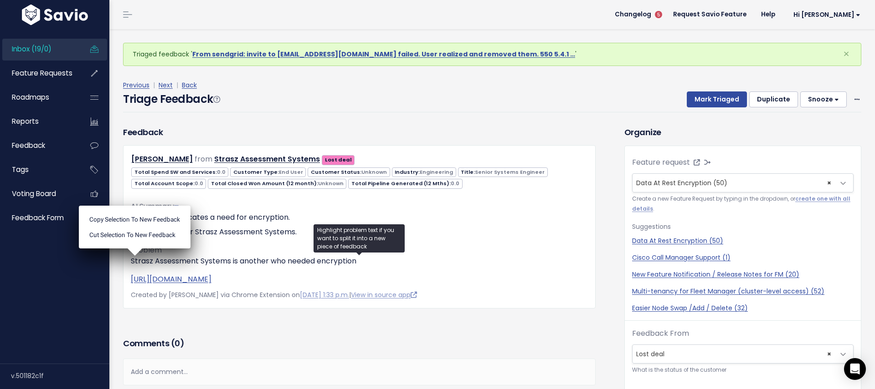
click at [407, 101] on div "Triage Feedback Mark Triaged Duplicate Snooze 1 day 3 days 7 days 14 days Edit …" at bounding box center [492, 101] width 738 height 21
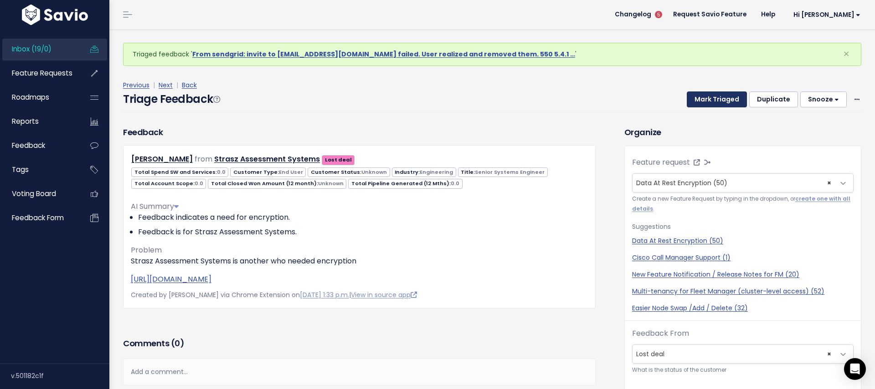
click at [708, 98] on button "Mark Triaged" at bounding box center [716, 100] width 60 height 16
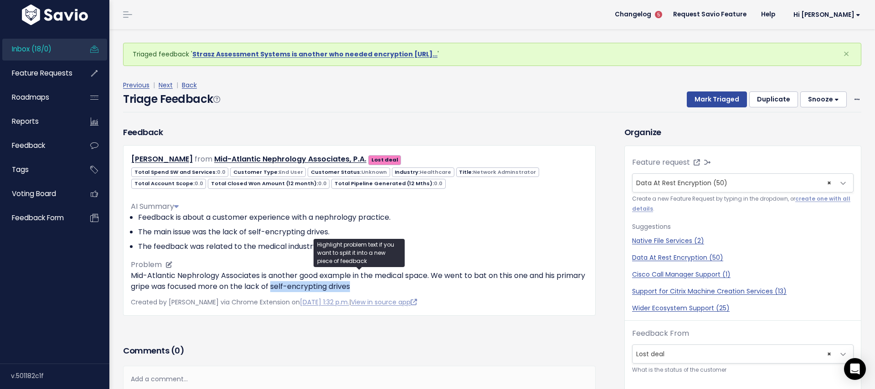
drag, startPoint x: 389, startPoint y: 289, endPoint x: 304, endPoint y: 288, distance: 85.6
click at [304, 288] on p "Mid-Atlantic Nephrology Associates is another good example in the medical space…" at bounding box center [359, 282] width 457 height 22
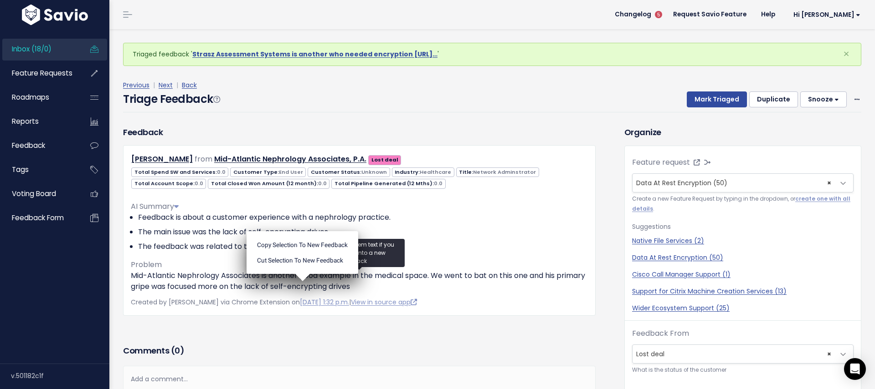
click at [509, 124] on div "Previous | Next | Back Triage Feedback Mark Triaged Duplicate [GEOGRAPHIC_DATA]…" at bounding box center [495, 96] width 745 height 60
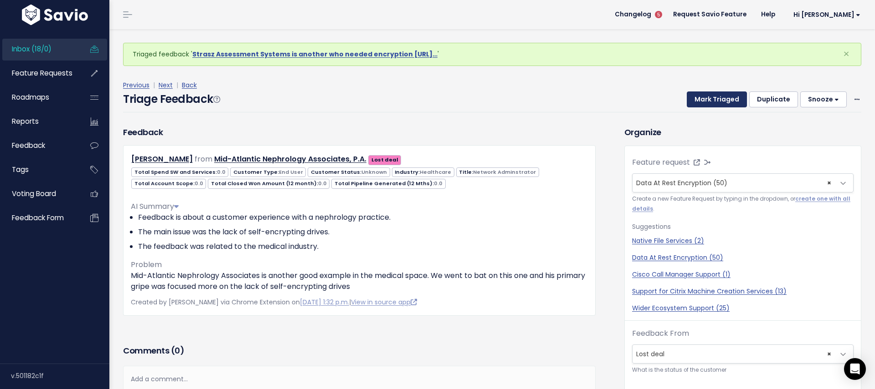
click at [715, 95] on button "Mark Triaged" at bounding box center [716, 100] width 60 height 16
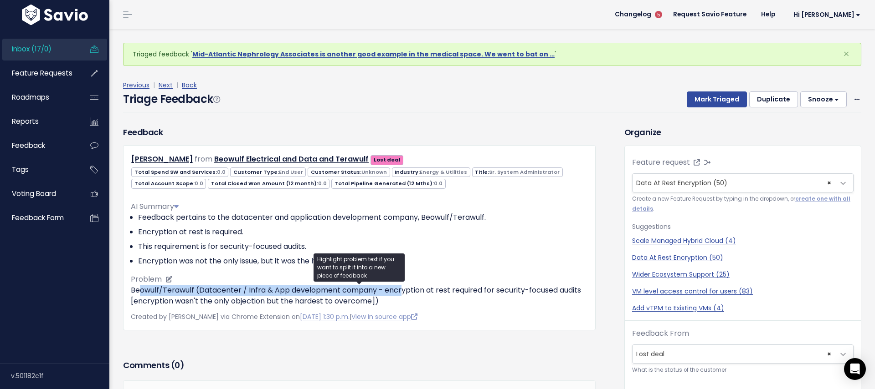
drag, startPoint x: 402, startPoint y: 296, endPoint x: 138, endPoint y: 287, distance: 264.4
click at [138, 287] on p "Beowulf/Terawulf (Datacenter / Infra & App development company - encryption at …" at bounding box center [359, 296] width 457 height 22
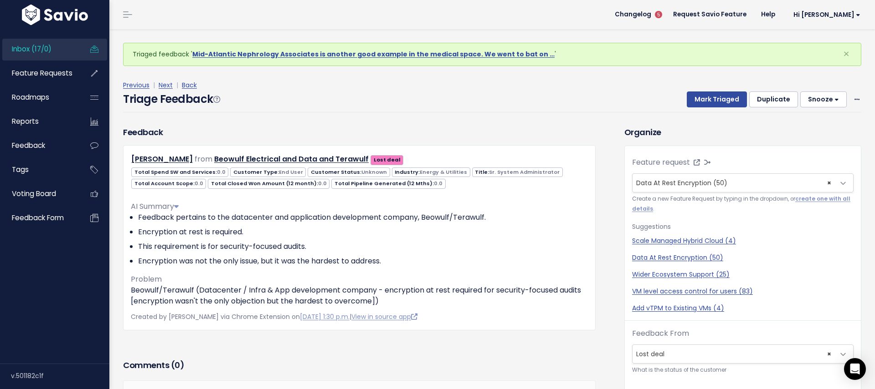
click at [483, 62] on div "Triaged feedback ' Mid-Atlantic Nephrology Associates is another good example i…" at bounding box center [492, 54] width 738 height 23
drag, startPoint x: 493, startPoint y: 288, endPoint x: 576, endPoint y: 290, distance: 82.9
click at [575, 290] on p "Beowulf/Terawulf (Datacenter / Infra & App development company - encryption at …" at bounding box center [359, 296] width 457 height 22
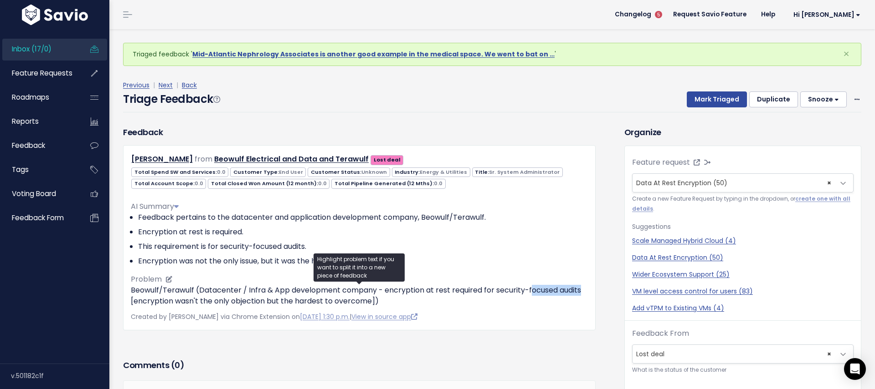
drag, startPoint x: 558, startPoint y: 287, endPoint x: 531, endPoint y: 287, distance: 27.3
click at [531, 287] on div "Derek Marshall from Beowulf Electrical and Data and Terawulf Lost deal 0.0 0.0" at bounding box center [359, 237] width 472 height 185
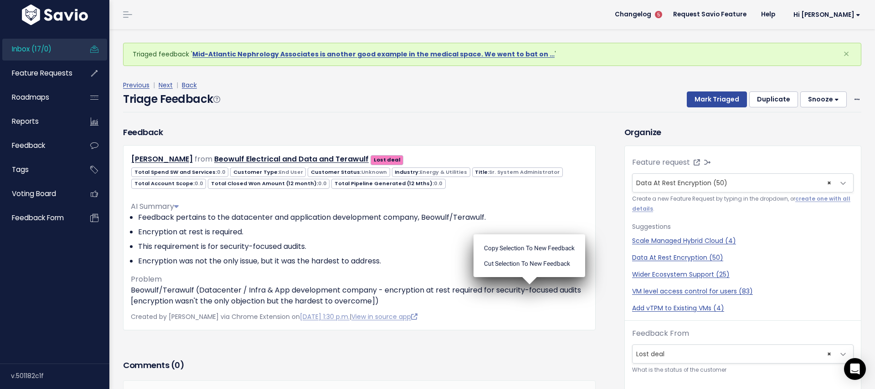
click at [543, 104] on div "Triage Feedback Mark Triaged Duplicate Snooze 1 day 3 days 7 days 14 days Edit …" at bounding box center [492, 101] width 738 height 21
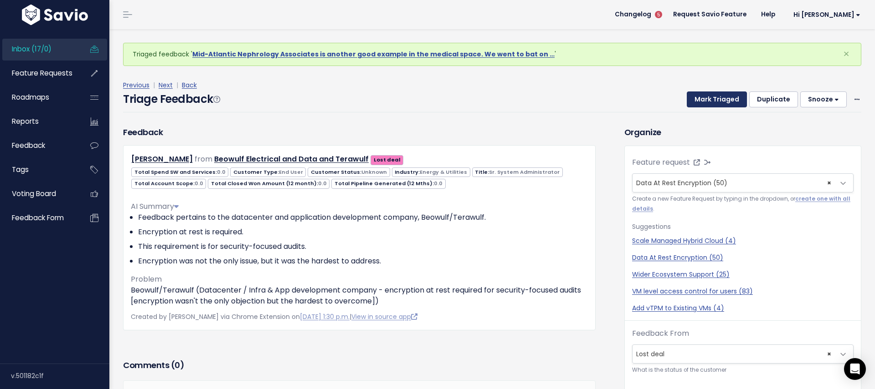
click at [720, 98] on button "Mark Triaged" at bounding box center [716, 100] width 60 height 16
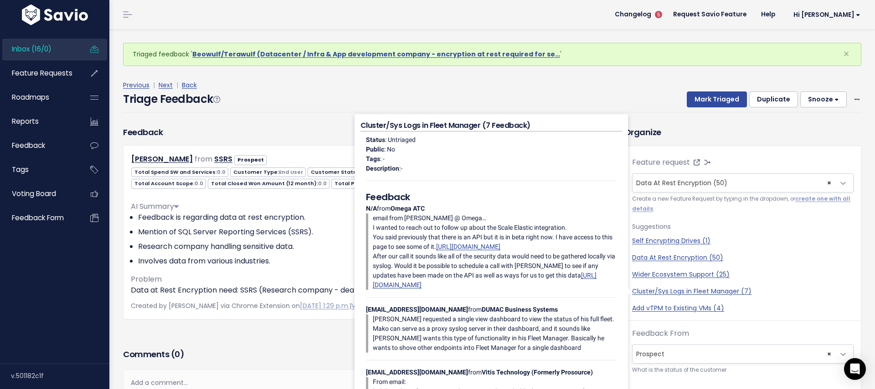
click at [285, 92] on div "Triage Feedback Mark Triaged Duplicate Snooze 1 day 3 days 7 days 14 days Edit …" at bounding box center [492, 101] width 738 height 21
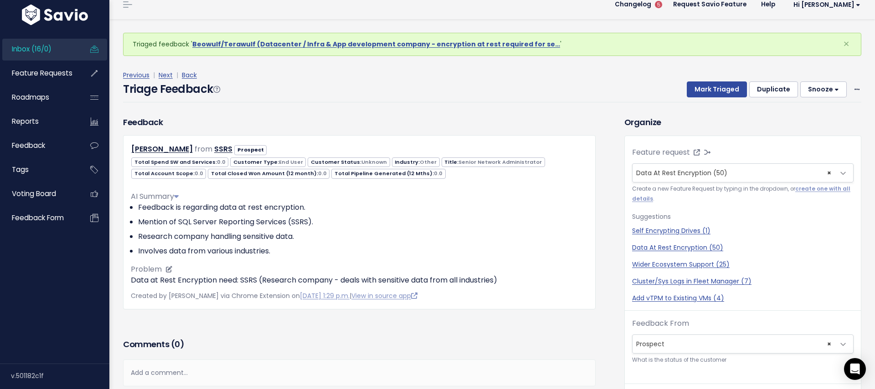
scroll to position [30, 0]
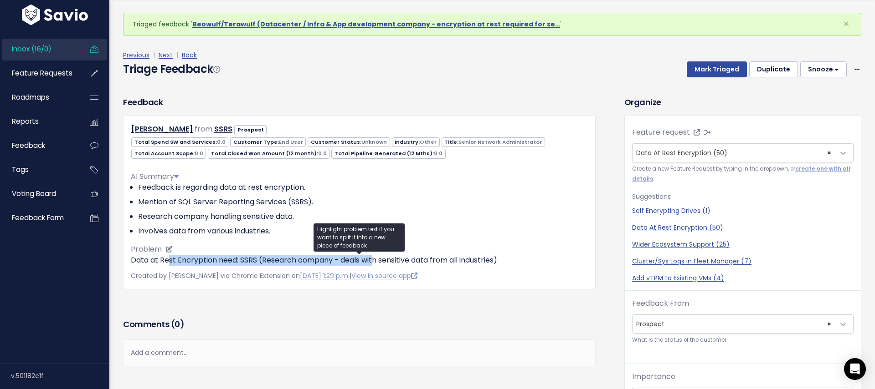
drag, startPoint x: 170, startPoint y: 261, endPoint x: 373, endPoint y: 262, distance: 203.2
click at [373, 262] on p "Data at Rest Encryption need: SSRS (Research company - deals with sensitive dat…" at bounding box center [359, 260] width 457 height 11
drag, startPoint x: 526, startPoint y: 255, endPoint x: 348, endPoint y: 256, distance: 178.1
click at [348, 256] on p "Data at Rest Encryption need: SSRS (Research company - deals with sensitive dat…" at bounding box center [359, 260] width 457 height 11
drag, startPoint x: 131, startPoint y: 257, endPoint x: 466, endPoint y: 262, distance: 335.3
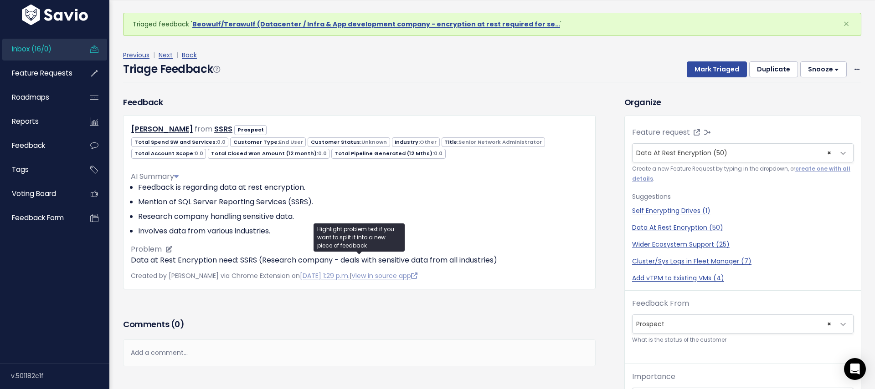
click at [466, 262] on p "Data at Rest Encryption need: SSRS (Research company - deals with sensitive dat…" at bounding box center [359, 260] width 457 height 11
click at [492, 261] on p "Data at Rest Encryption need: SSRS (Research company - deals with sensitive dat…" at bounding box center [359, 260] width 457 height 11
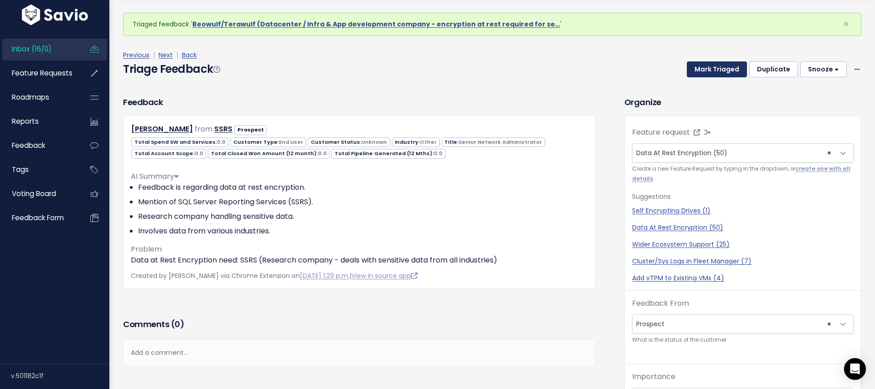
click at [722, 70] on button "Mark Triaged" at bounding box center [716, 69] width 60 height 16
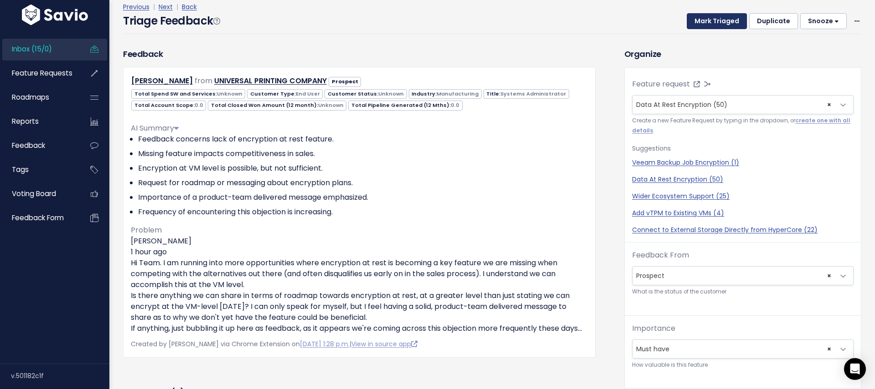
click at [713, 16] on button "Mark Triaged" at bounding box center [716, 21] width 60 height 16
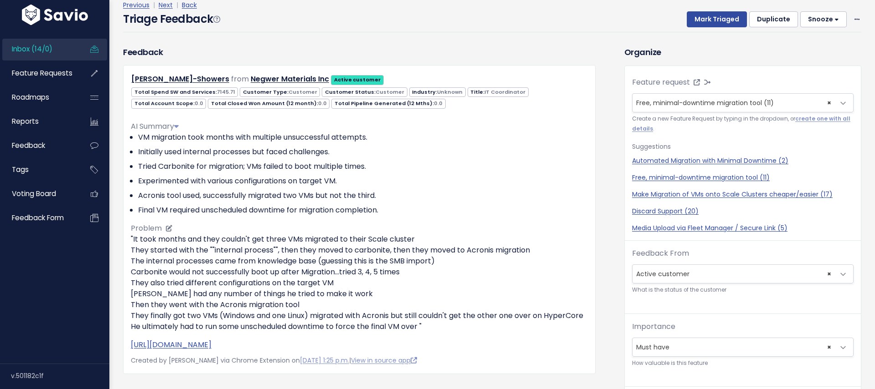
scroll to position [10, 0]
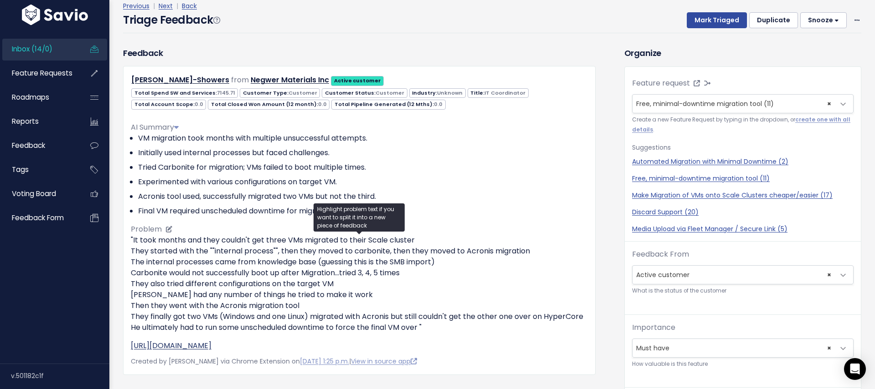
click at [211, 347] on link "[URL][DOMAIN_NAME]" at bounding box center [171, 346] width 81 height 10
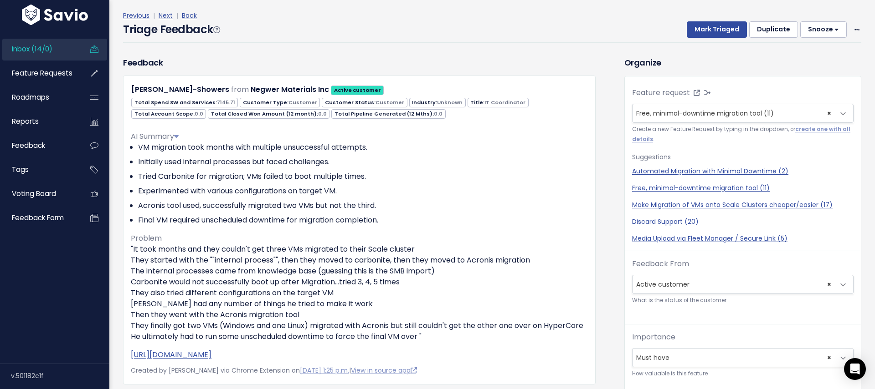
scroll to position [22, 0]
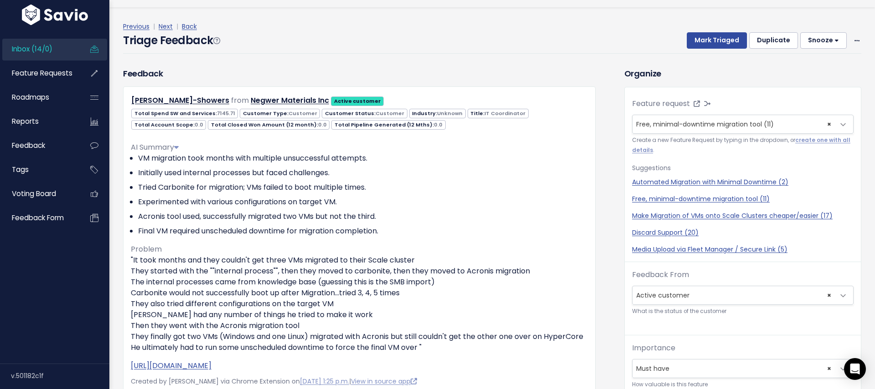
click at [482, 36] on div "Triage Feedback Mark Triaged Duplicate [GEOGRAPHIC_DATA] 1 day 3 days 7 days 14…" at bounding box center [492, 42] width 738 height 21
click at [710, 39] on button "Mark Triaged" at bounding box center [716, 40] width 60 height 16
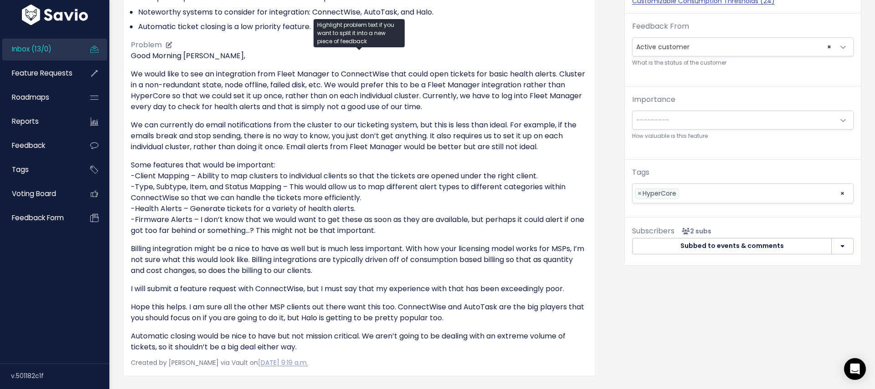
scroll to position [299, 0]
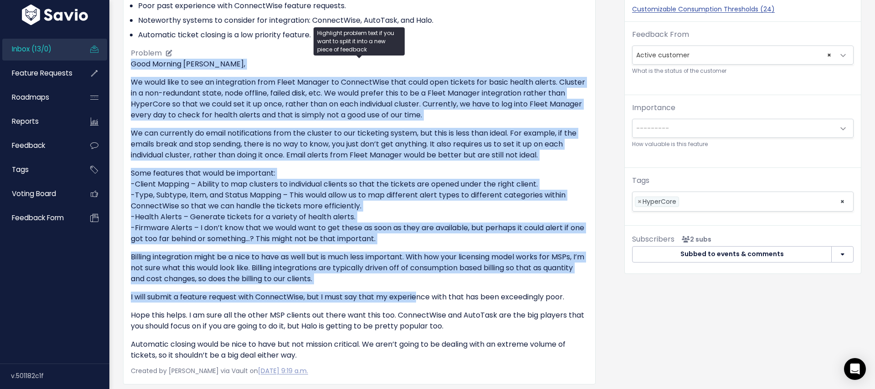
drag, startPoint x: 126, startPoint y: 64, endPoint x: 421, endPoint y: 292, distance: 373.1
click at [421, 292] on div "Xachary Dinsmore from Computer Technology Solutions, Inc. Active customer CEO" at bounding box center [359, 115] width 472 height 538
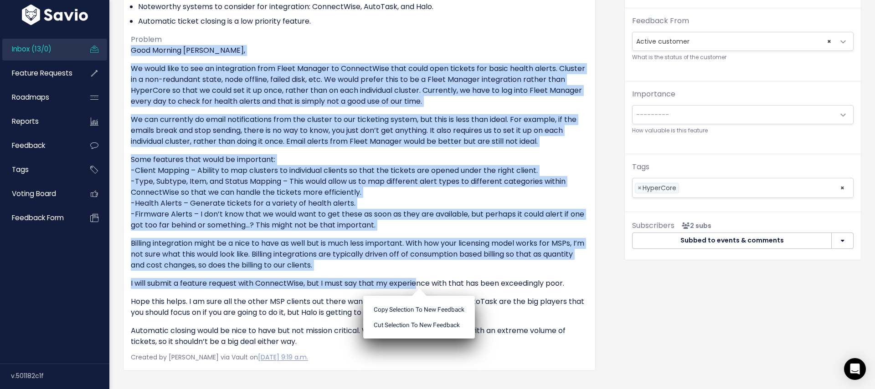
scroll to position [312, 0]
click at [610, 133] on div "Feedback Xachary Dinsmore from Computer Technology Solutions, Inc." at bounding box center [366, 145] width 501 height 662
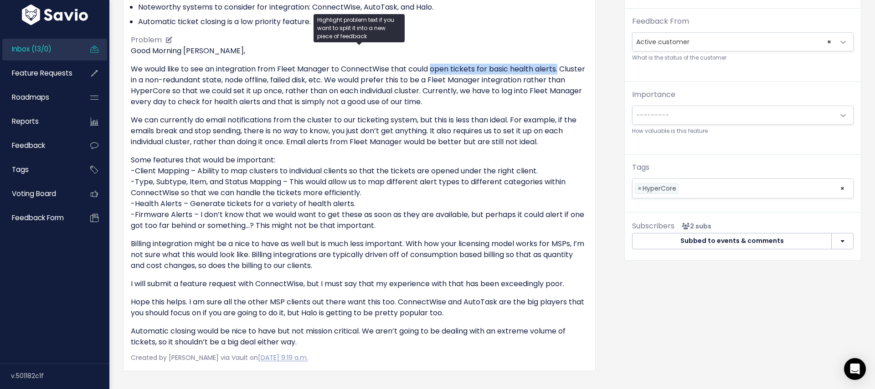
drag, startPoint x: 431, startPoint y: 69, endPoint x: 558, endPoint y: 68, distance: 127.1
click at [558, 68] on p "We would like to see an integration from Fleet Manager to ConnectWise that coul…" at bounding box center [359, 86] width 457 height 44
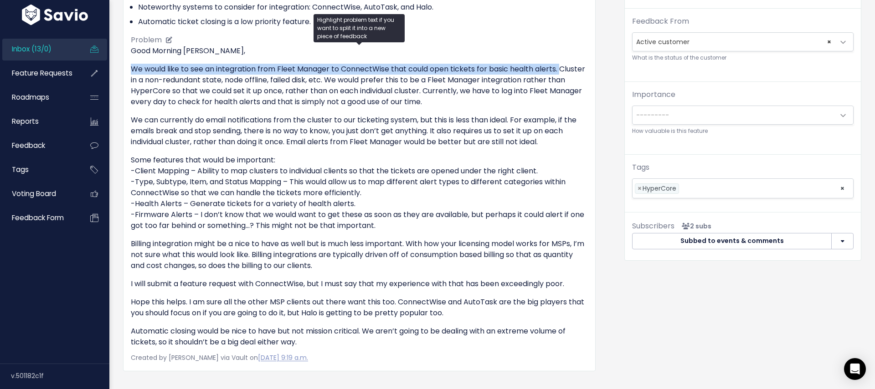
drag, startPoint x: 134, startPoint y: 69, endPoint x: 560, endPoint y: 68, distance: 425.9
click at [560, 68] on p "We would like to see an integration from Fleet Manager to ConnectWise that coul…" at bounding box center [359, 86] width 457 height 44
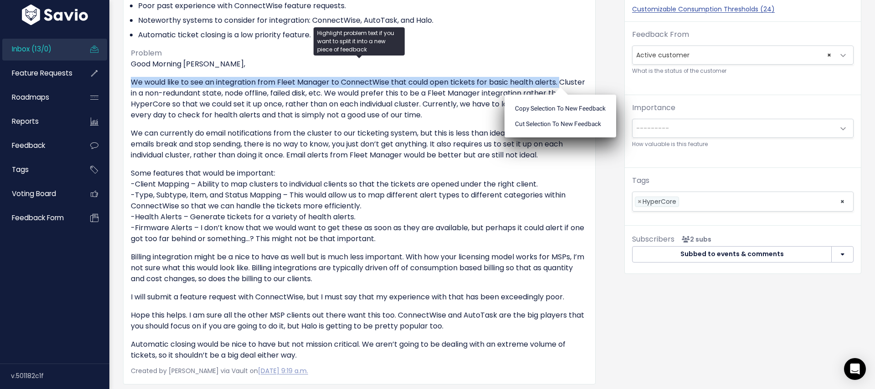
scroll to position [299, 0]
click at [497, 85] on p "We would like to see an integration from Fleet Manager to ConnectWise that coul…" at bounding box center [359, 99] width 457 height 44
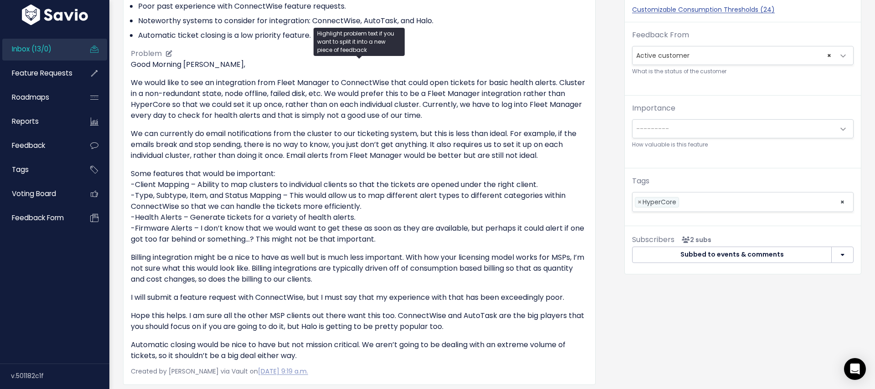
drag, startPoint x: 479, startPoint y: 83, endPoint x: 508, endPoint y: 102, distance: 34.2
click at [508, 102] on p "We would like to see an integration from Fleet Manager to ConnectWise that coul…" at bounding box center [359, 99] width 457 height 44
drag, startPoint x: 285, startPoint y: 92, endPoint x: 324, endPoint y: 92, distance: 39.2
click at [324, 92] on p "We would like to see an integration from Fleet Manager to ConnectWise that coul…" at bounding box center [359, 99] width 457 height 44
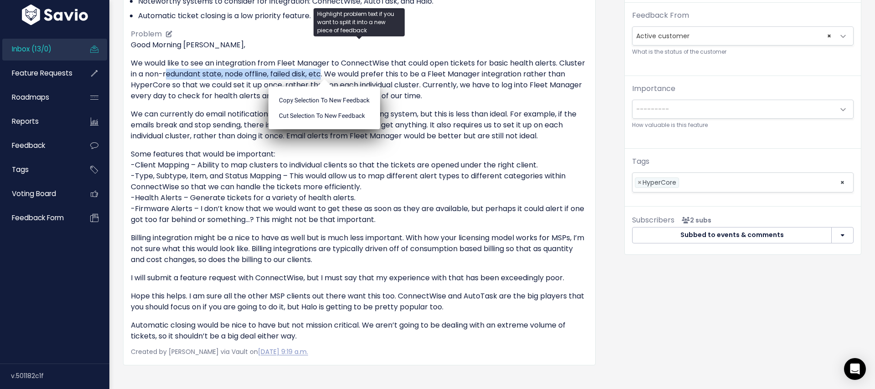
scroll to position [319, 0]
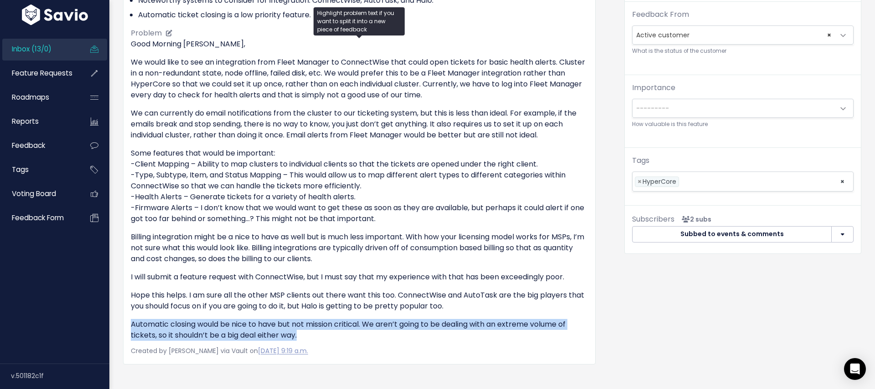
drag, startPoint x: 124, startPoint y: 325, endPoint x: 316, endPoint y: 338, distance: 192.2
click at [316, 338] on div "Xachary Dinsmore from Computer Technology Solutions, Inc. Active customer CEO" at bounding box center [359, 95] width 472 height 538
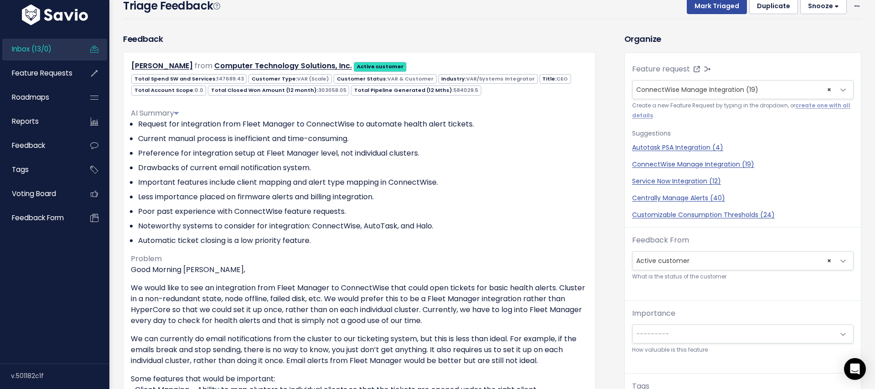
scroll to position [15, 0]
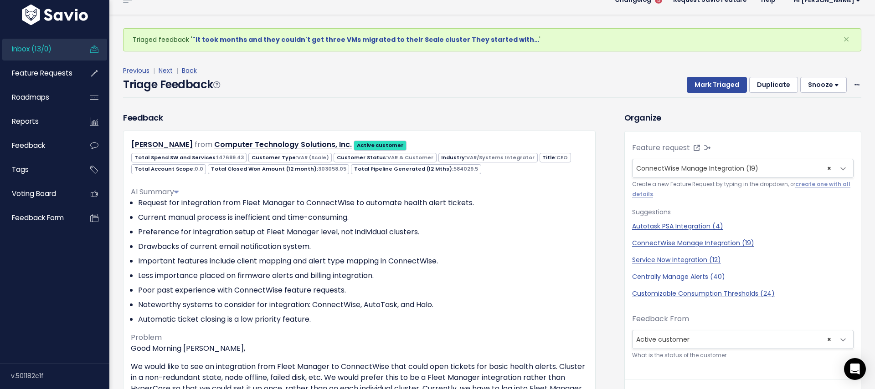
click at [547, 87] on div "Triage Feedback Mark Triaged Duplicate Snooze 1 day 3 days 7 days 14 days Edit …" at bounding box center [492, 87] width 738 height 21
click at [723, 86] on button "Mark Triaged" at bounding box center [716, 85] width 60 height 16
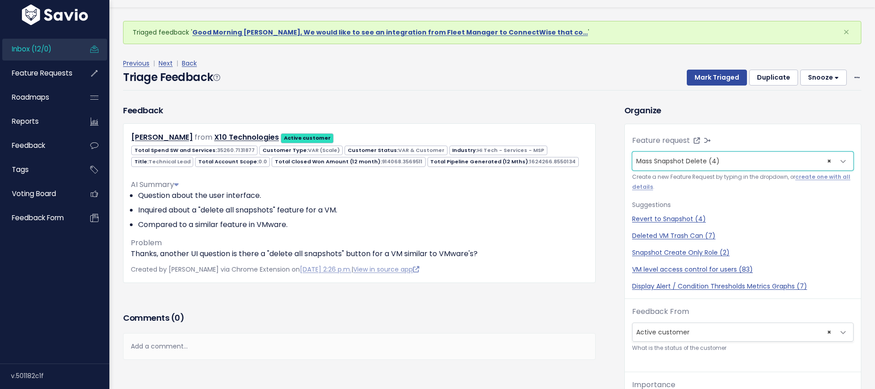
scroll to position [30, 0]
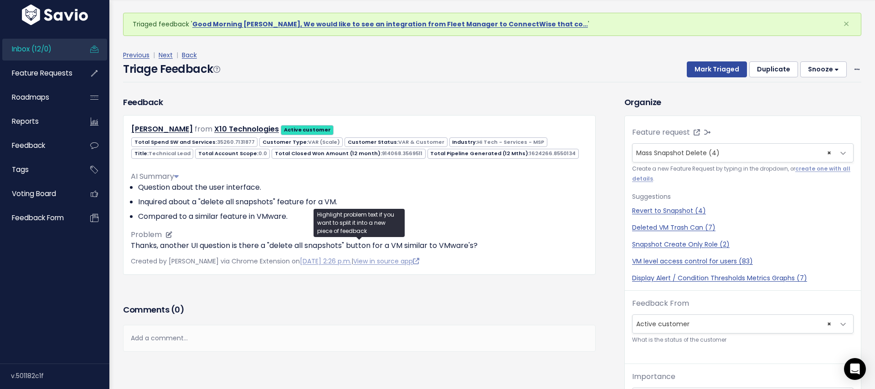
drag, startPoint x: 153, startPoint y: 247, endPoint x: 464, endPoint y: 247, distance: 310.7
click at [435, 247] on p "Thanks, another UI question is there a "delete all snapshots" button for a VM s…" at bounding box center [359, 246] width 457 height 11
drag, startPoint x: 441, startPoint y: 246, endPoint x: 214, endPoint y: 249, distance: 226.9
click at [214, 249] on p "Thanks, another UI question is there a "delete all snapshots" button for a VM s…" at bounding box center [359, 246] width 457 height 11
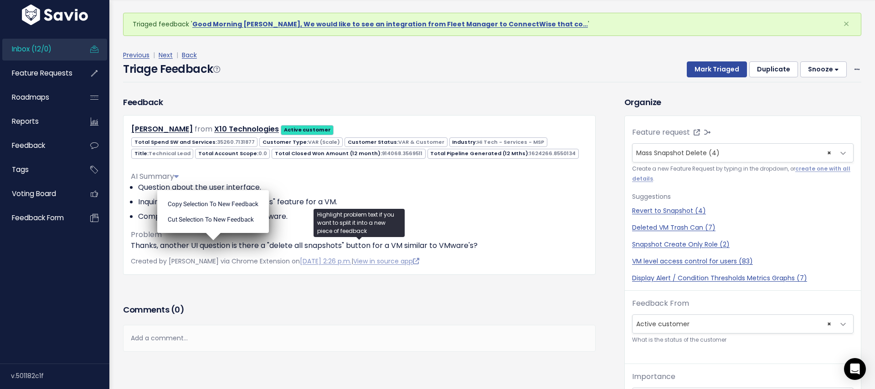
click at [428, 68] on div "Triage Feedback Mark Triaged Duplicate [GEOGRAPHIC_DATA] 1 day 3 days 7 days 14…" at bounding box center [492, 71] width 738 height 21
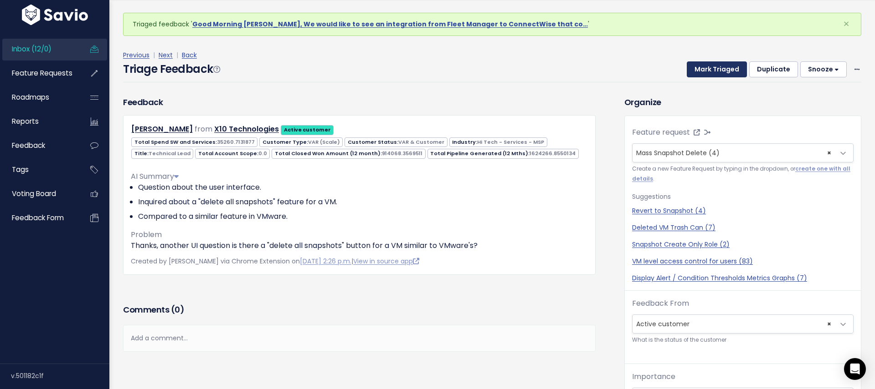
click at [720, 72] on button "Mark Triaged" at bounding box center [716, 69] width 60 height 16
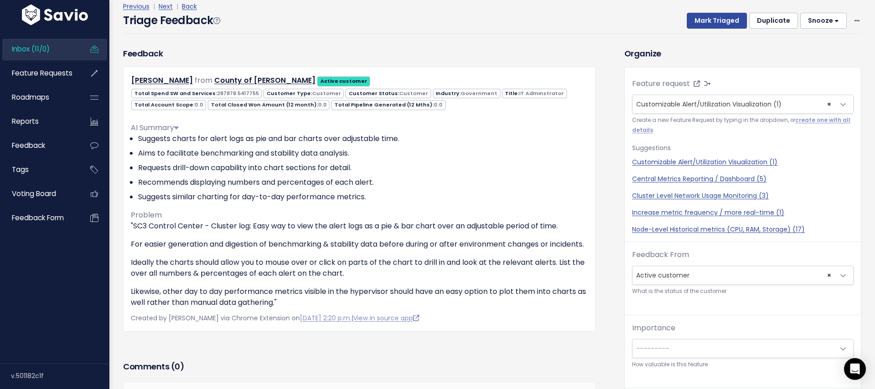
scroll to position [3, 0]
click at [719, 21] on button "Mark Triaged" at bounding box center [716, 21] width 60 height 16
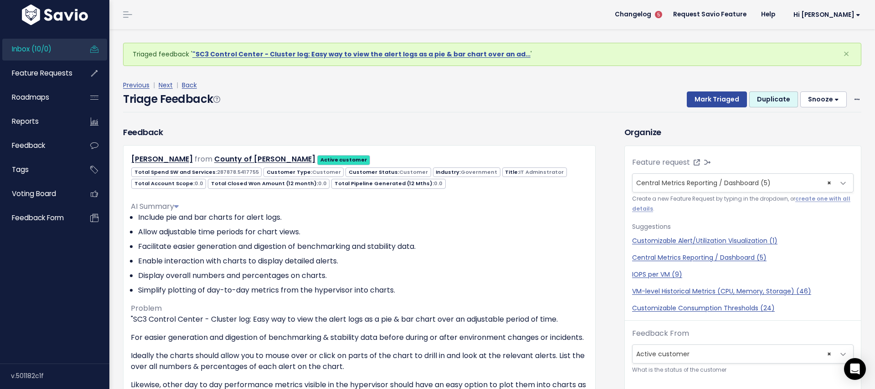
scroll to position [30, 0]
